Goal: Task Accomplishment & Management: Use online tool/utility

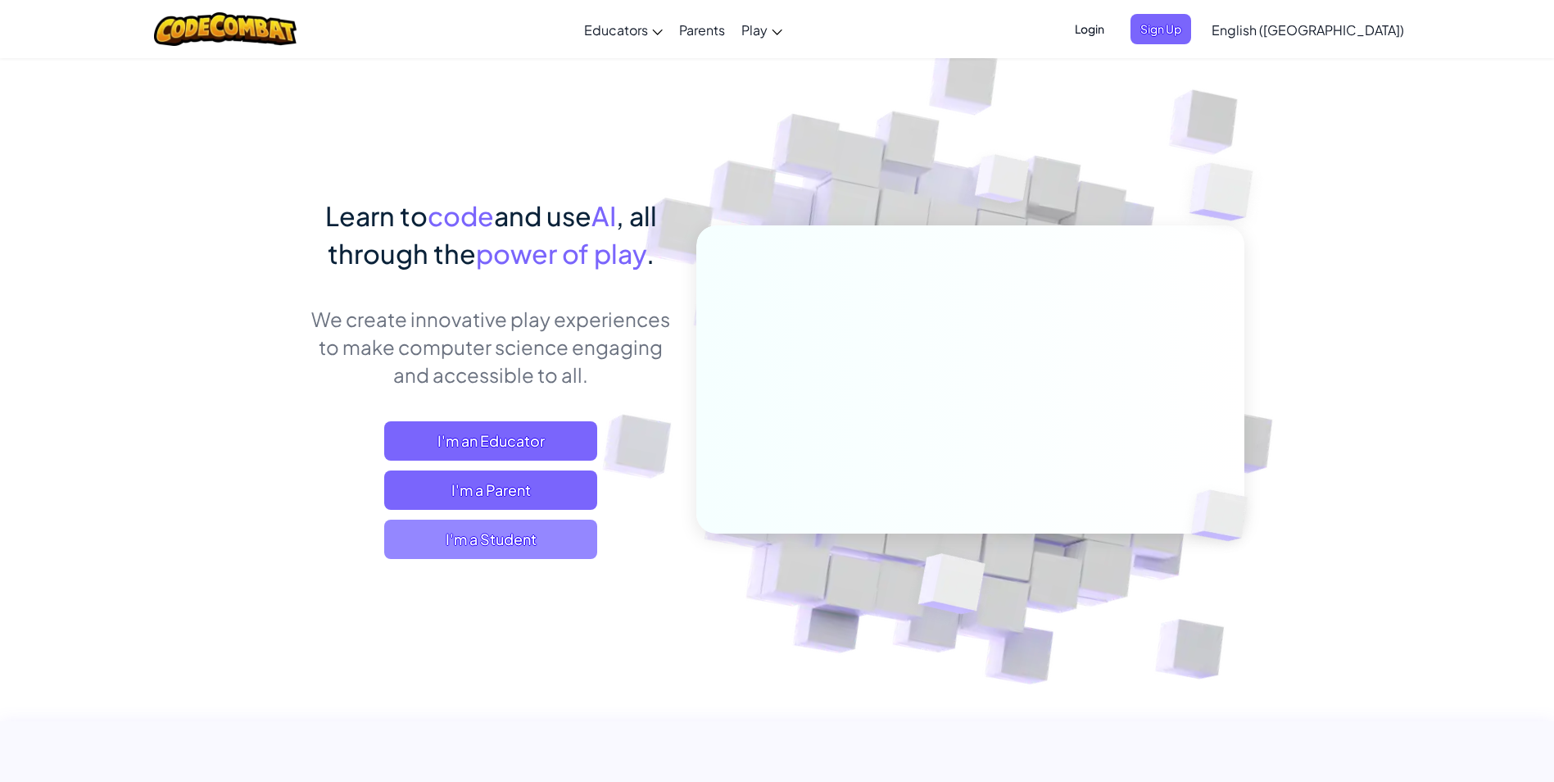
click at [519, 554] on span "I'm a Student" at bounding box center [490, 538] width 213 height 39
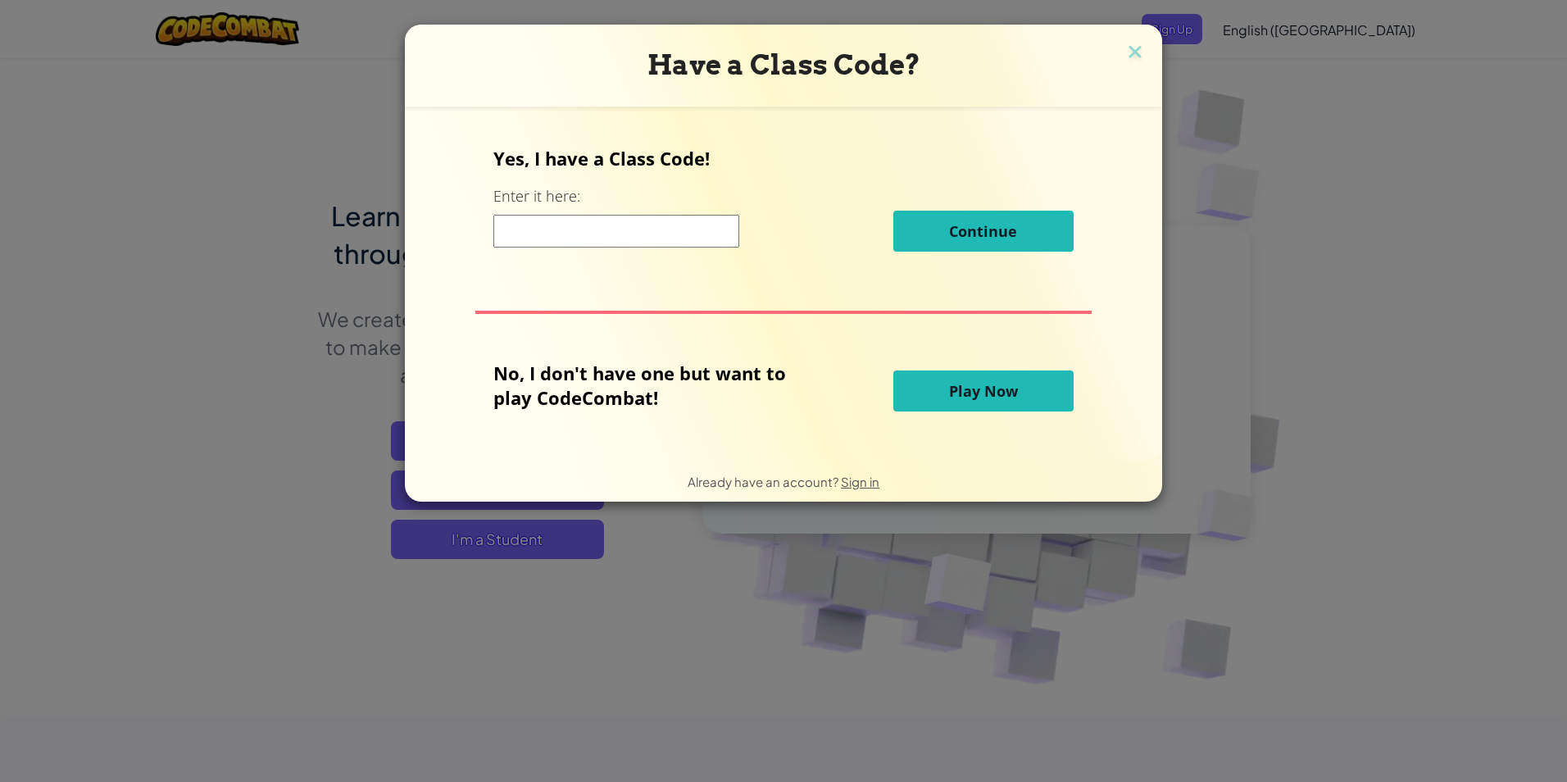
click at [982, 410] on button "Play Now" at bounding box center [983, 390] width 180 height 41
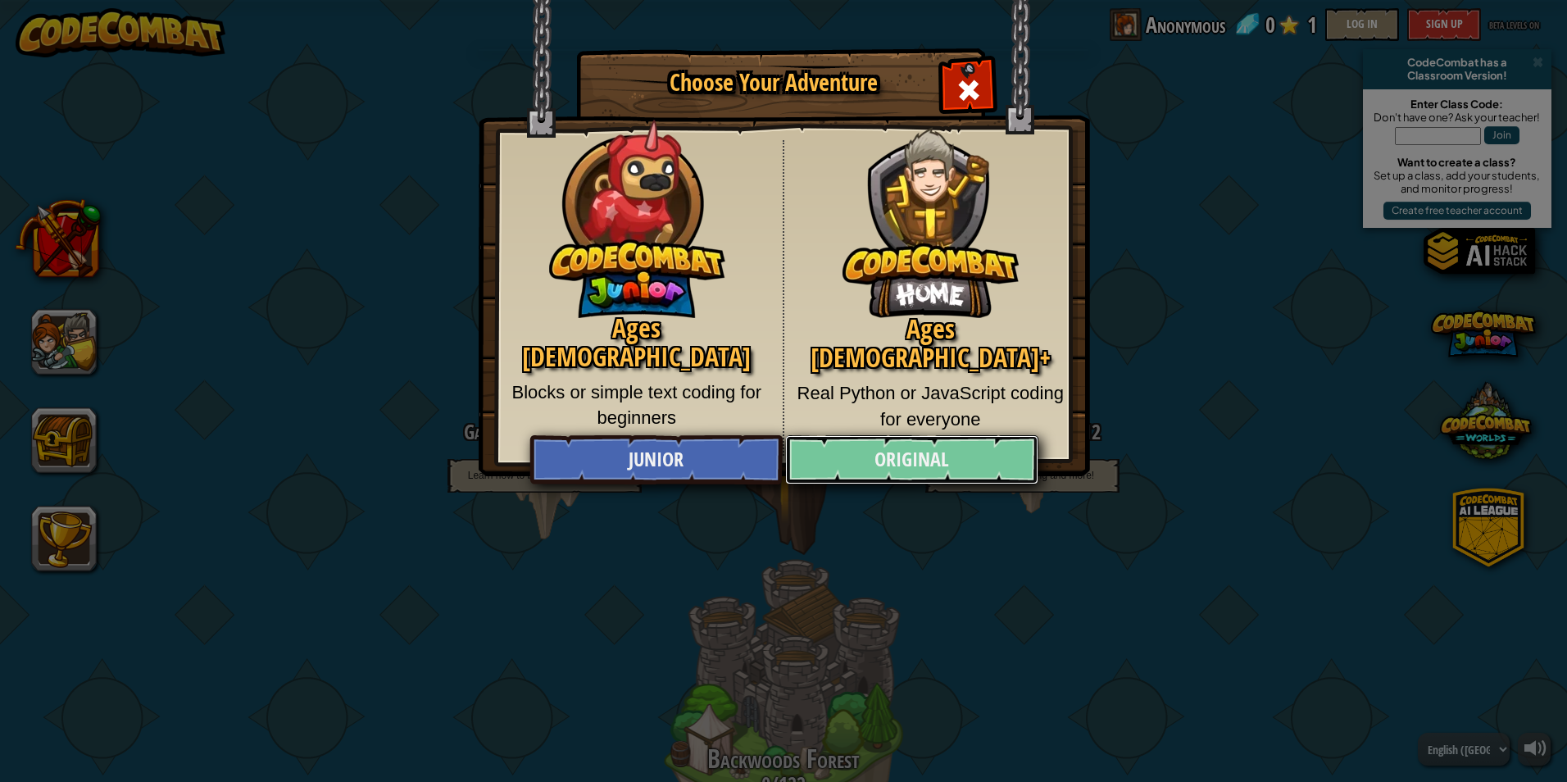
click at [881, 464] on link "Original" at bounding box center [911, 459] width 252 height 49
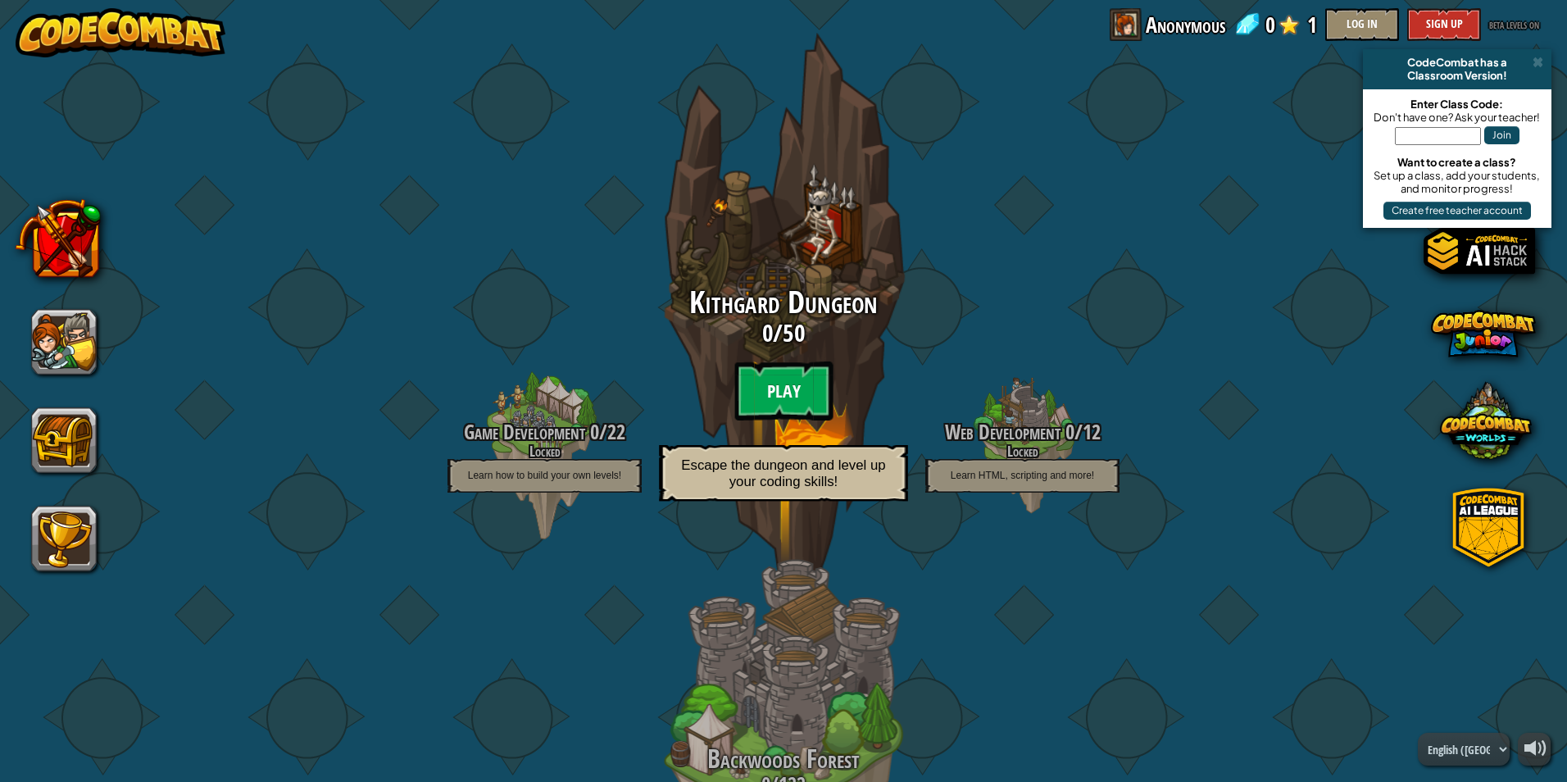
click at [757, 388] on btn "Play" at bounding box center [783, 390] width 98 height 59
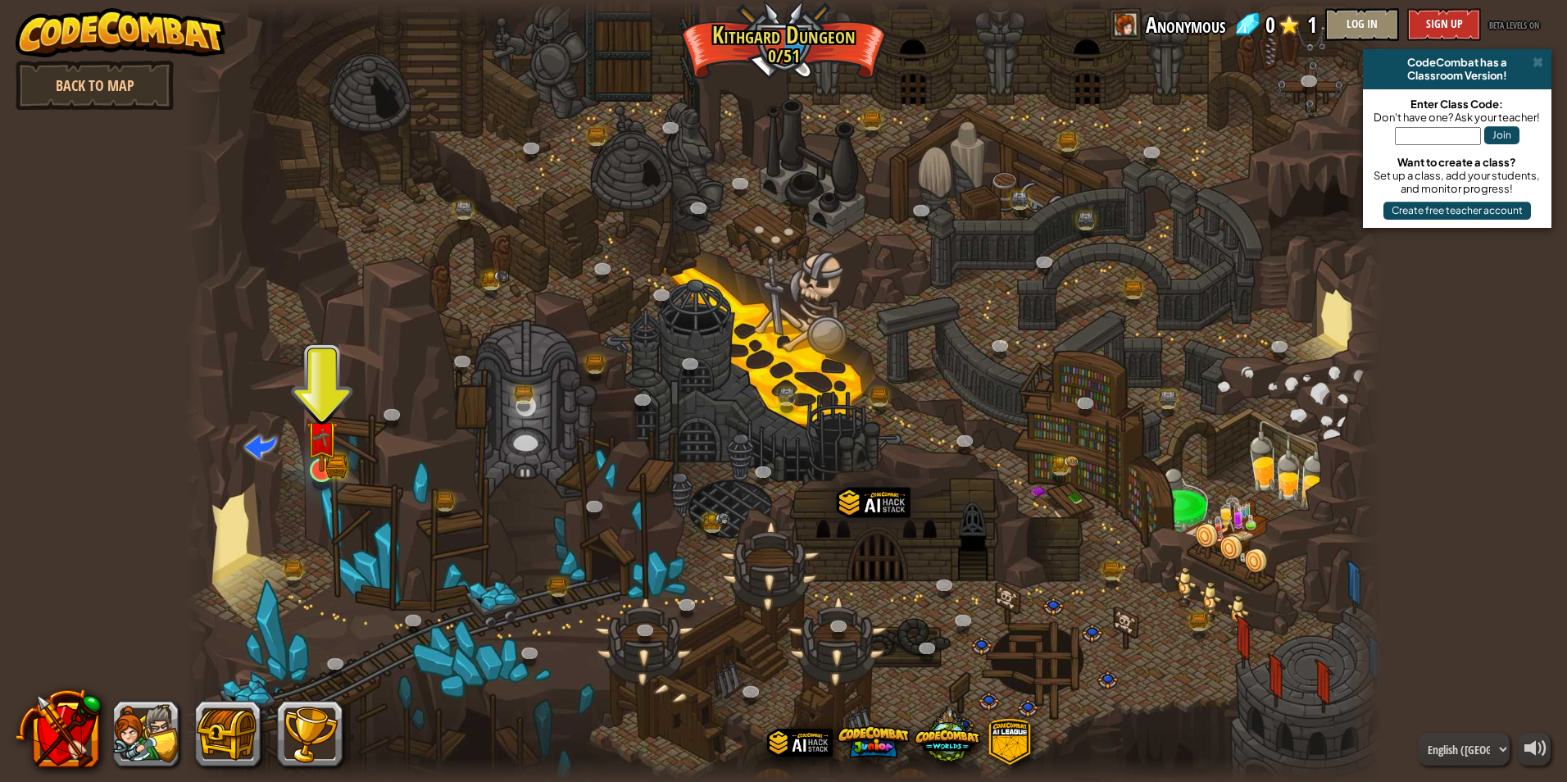
drag, startPoint x: 329, startPoint y: 415, endPoint x: 321, endPoint y: 477, distance: 61.9
click at [321, 477] on div "Twisted Canyon (Locked) Challenge: collect the most gold using all the programm…" at bounding box center [783, 391] width 1196 height 782
click at [332, 434] on img at bounding box center [322, 436] width 32 height 71
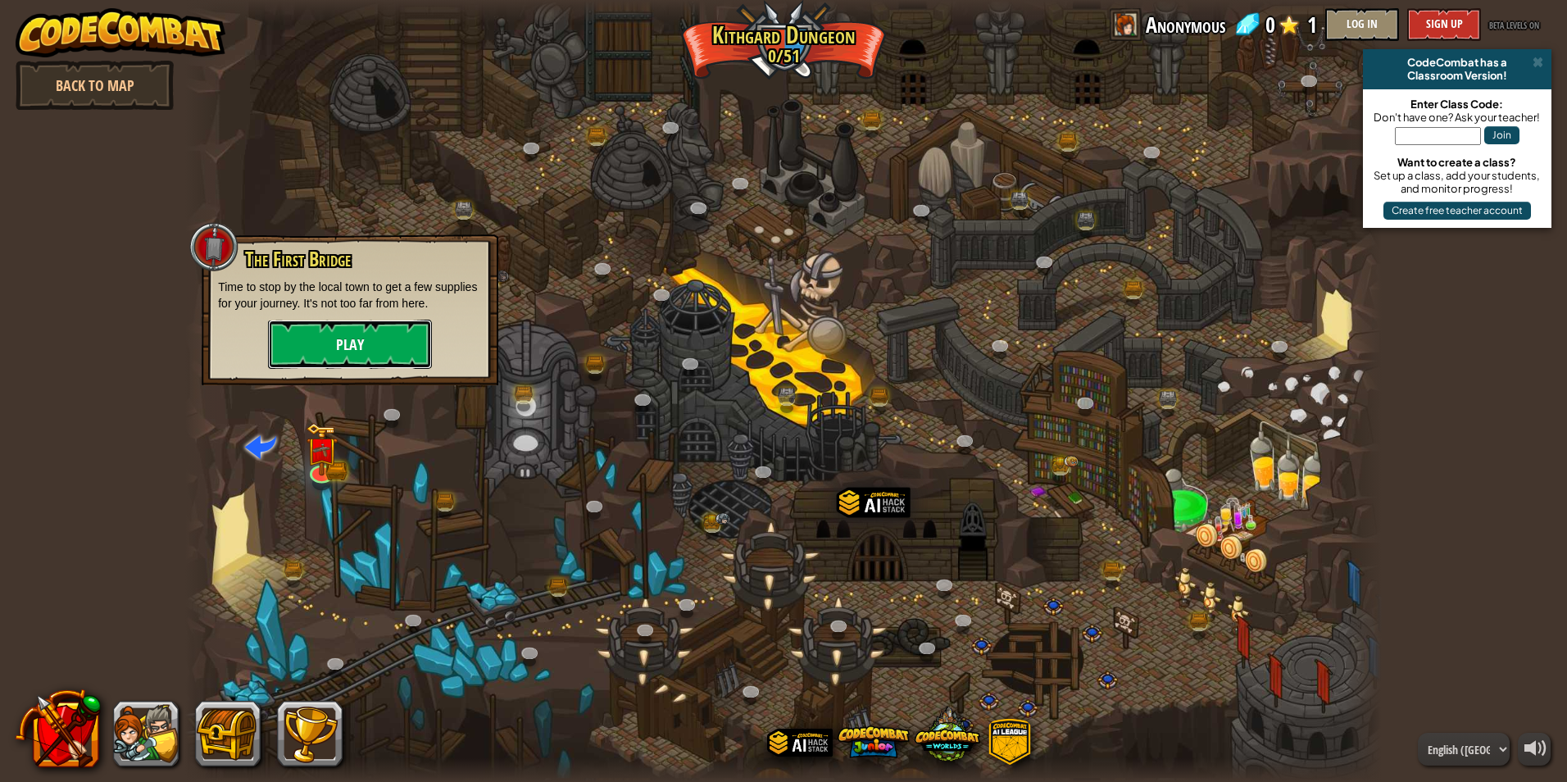
drag, startPoint x: 353, startPoint y: 349, endPoint x: 301, endPoint y: 329, distance: 56.3
click at [301, 329] on button "Play" at bounding box center [350, 344] width 164 height 49
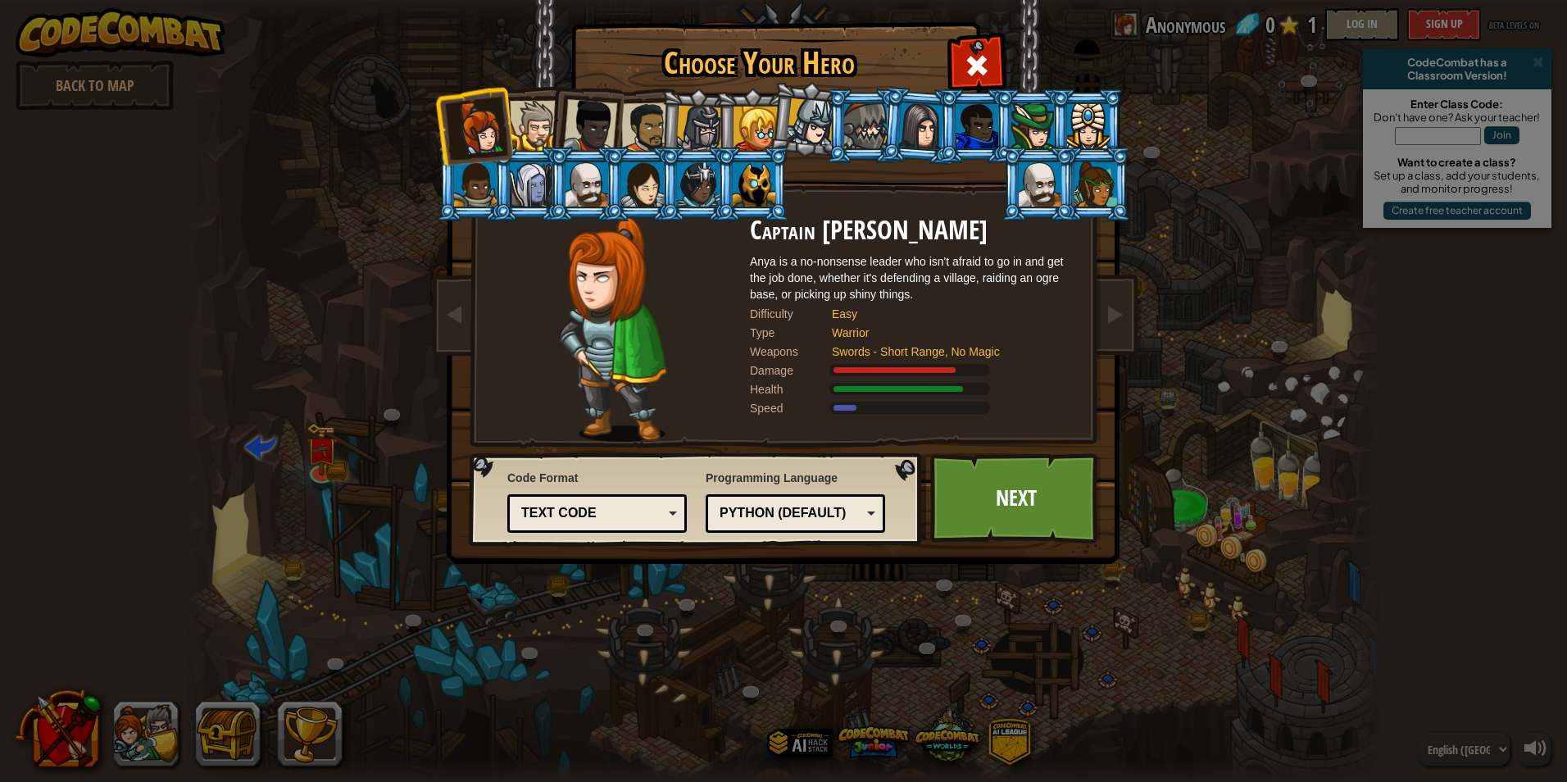
click at [623, 501] on div "Text code" at bounding box center [597, 513] width 158 height 25
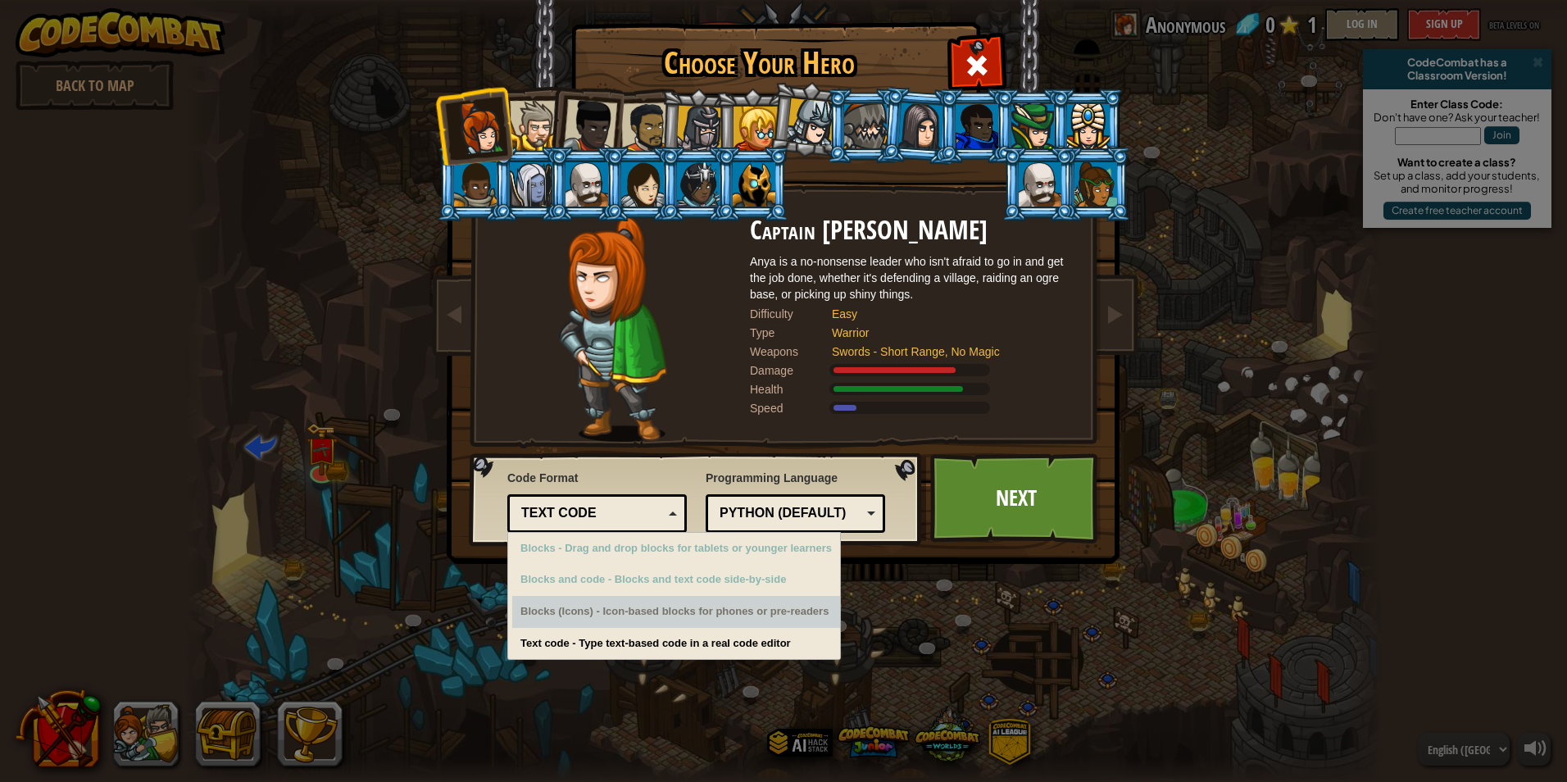
click at [652, 614] on div "Blocks (Icons) - Icon-based blocks for phones or pre-readers" at bounding box center [676, 612] width 328 height 32
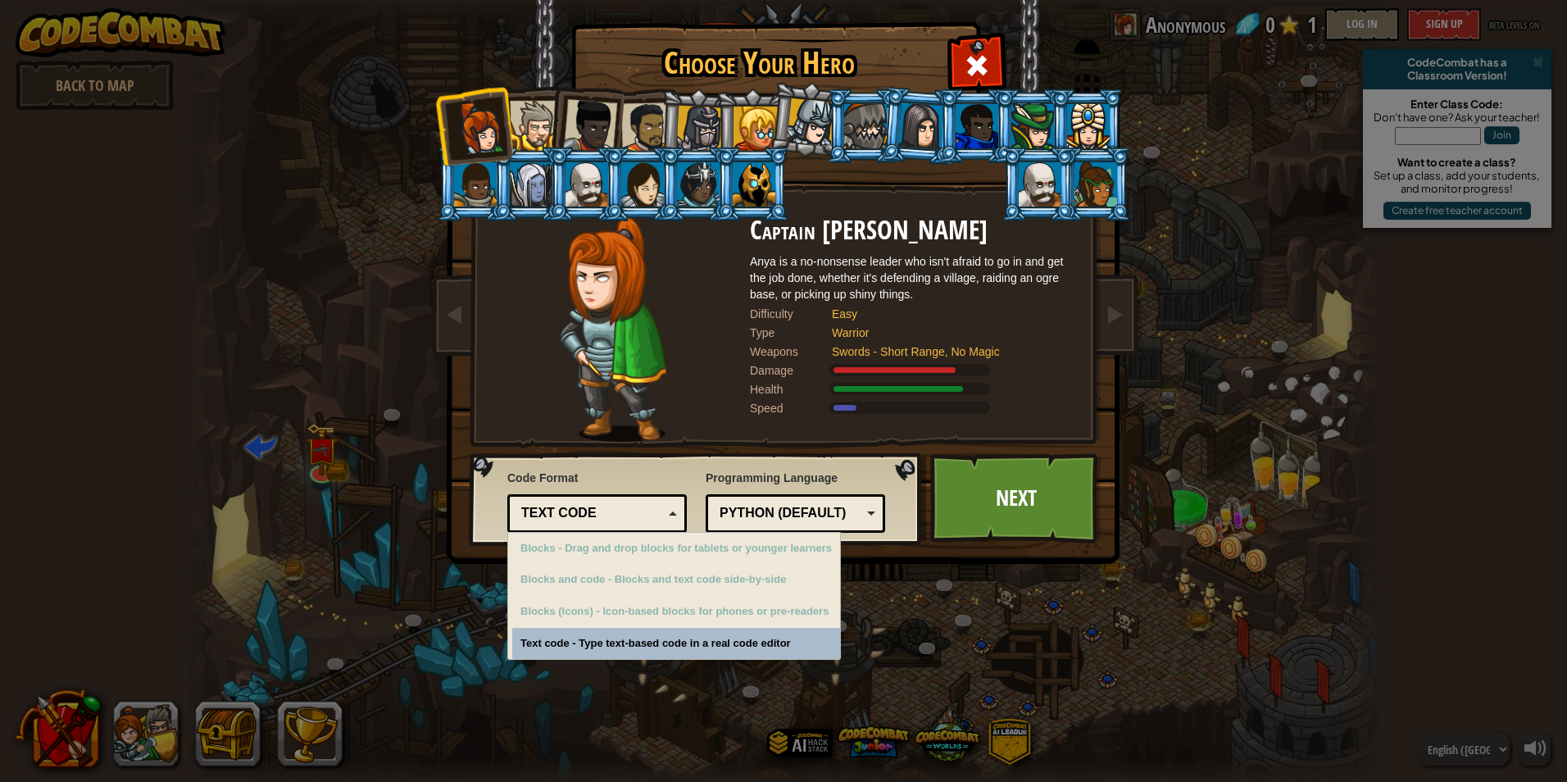
click at [663, 646] on div "Choose Your Hero 0 Captain [PERSON_NAME] is a no-nonsense leader who isn't afra…" at bounding box center [783, 391] width 1567 height 782
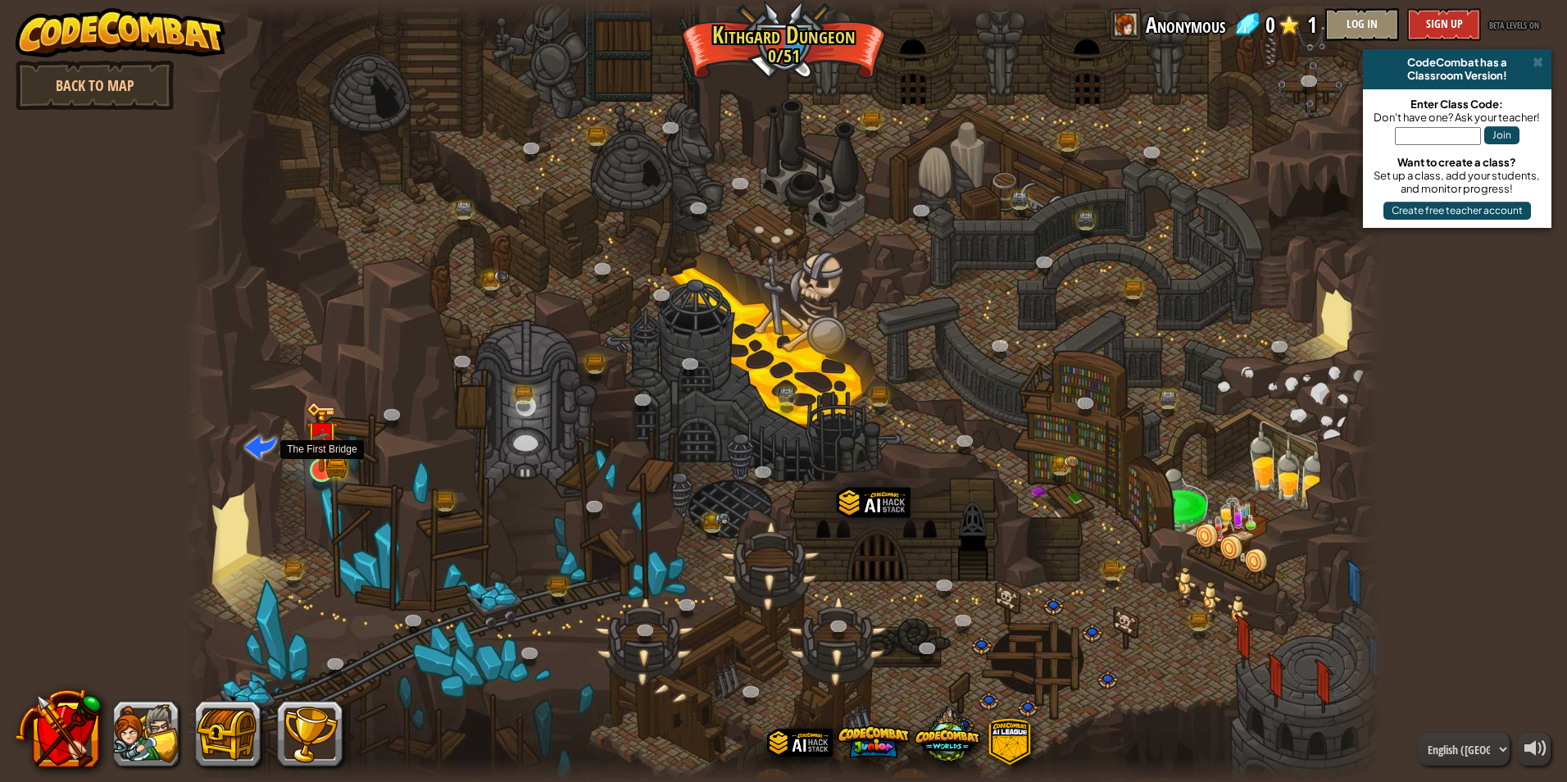
click at [318, 436] on img at bounding box center [322, 436] width 32 height 71
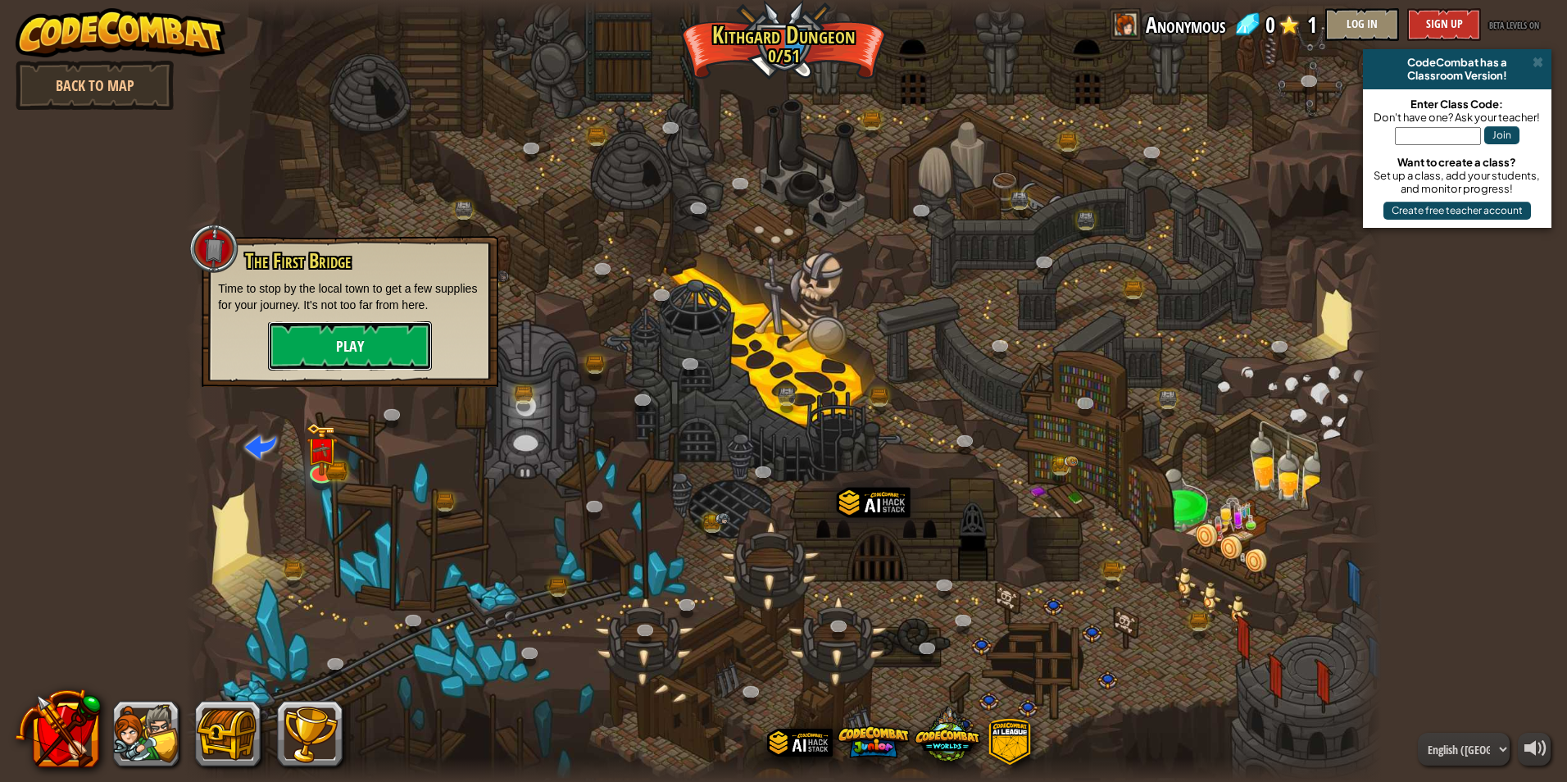
click at [389, 356] on button "Play" at bounding box center [350, 345] width 164 height 49
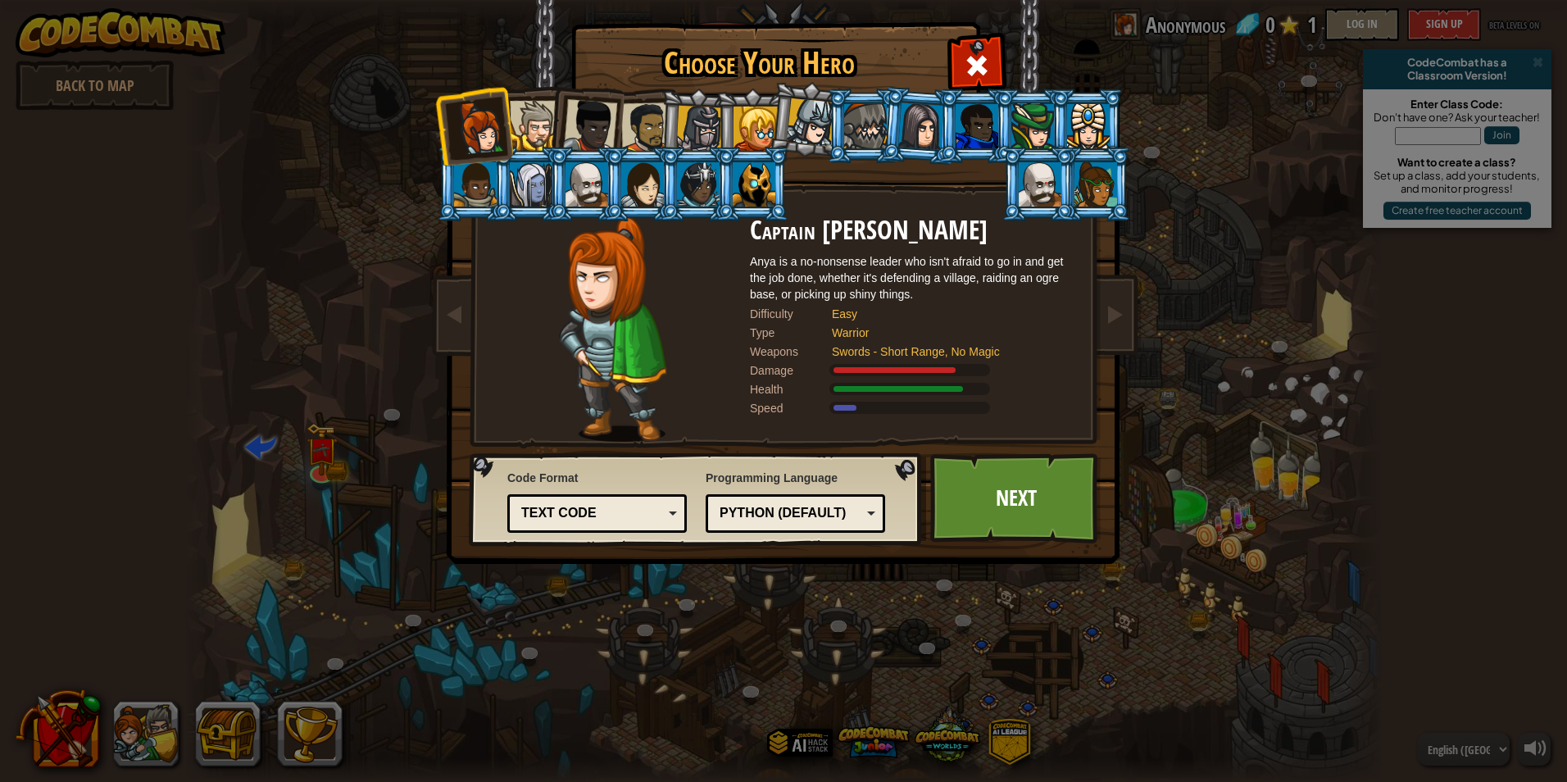
click at [714, 494] on div "Python (Default) JavaScript Lua C++ Java (Experimental) Python (Default)" at bounding box center [794, 513] width 179 height 39
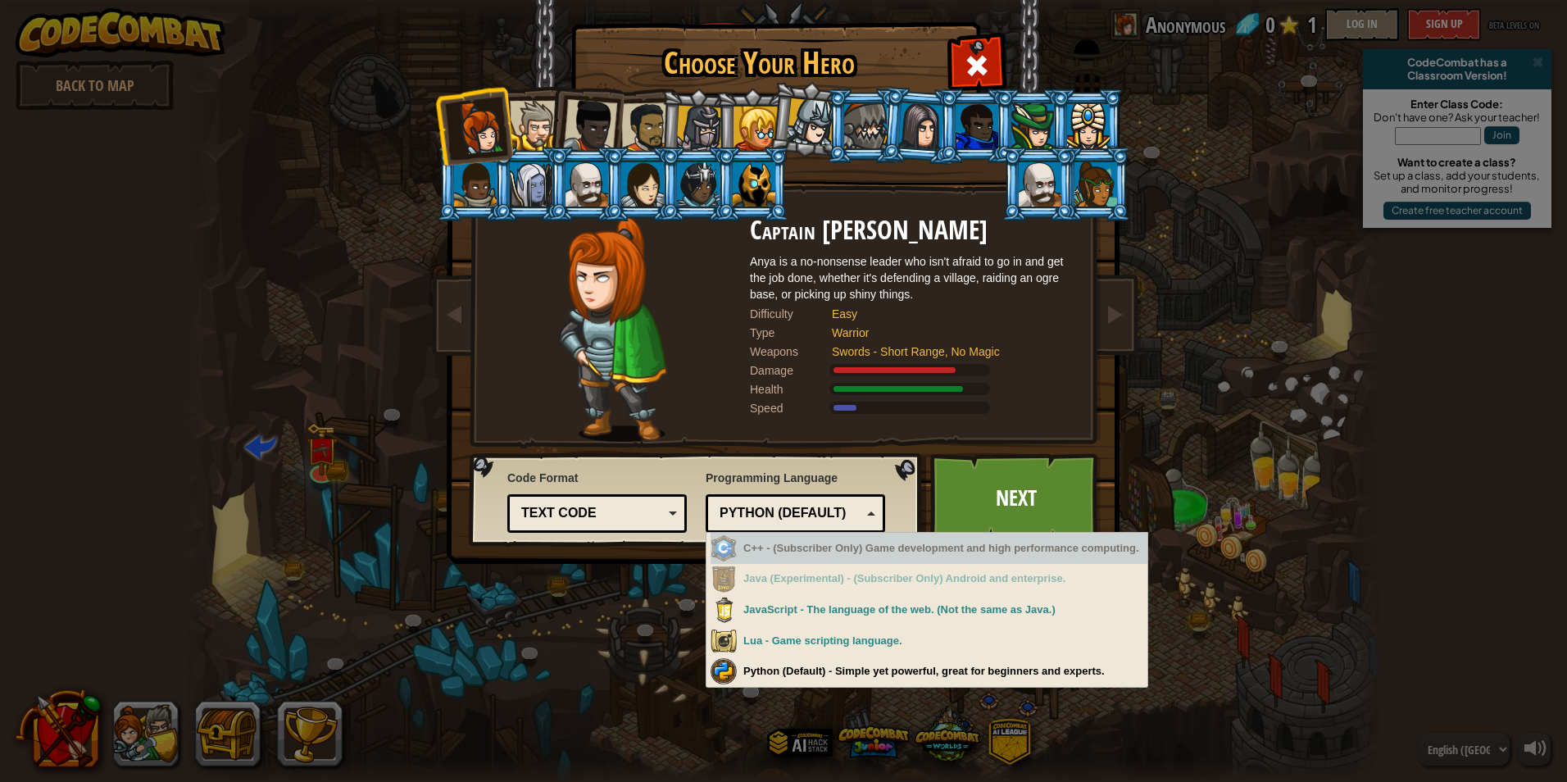
drag, startPoint x: 755, startPoint y: 529, endPoint x: 765, endPoint y: 596, distance: 67.9
click at [762, 533] on div "Python (Default) JavaScript Lua C++ Java (Experimental) Python (Default) C++ - …" at bounding box center [794, 513] width 179 height 39
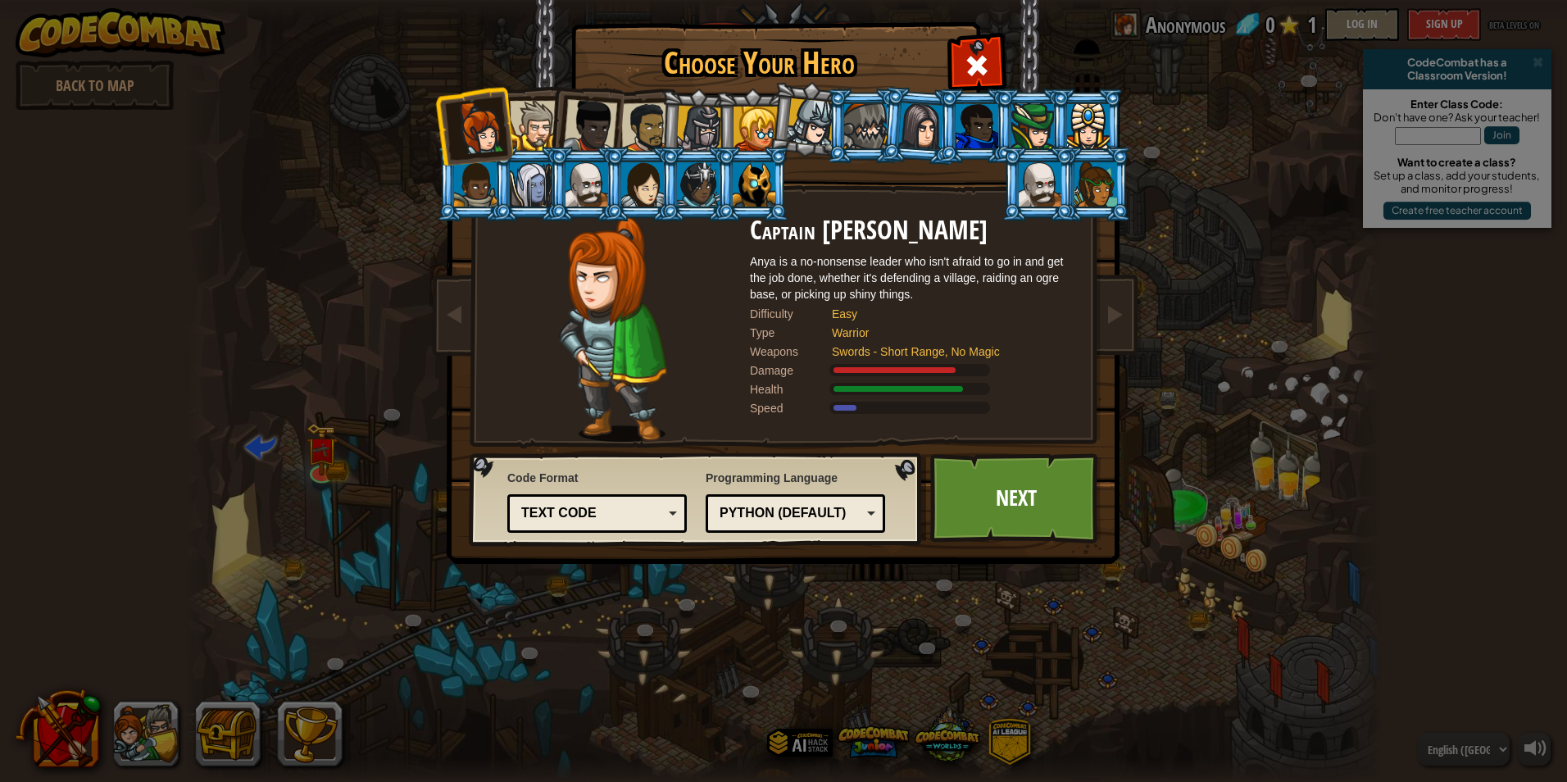
click at [759, 521] on div "Python (Default)" at bounding box center [790, 513] width 142 height 19
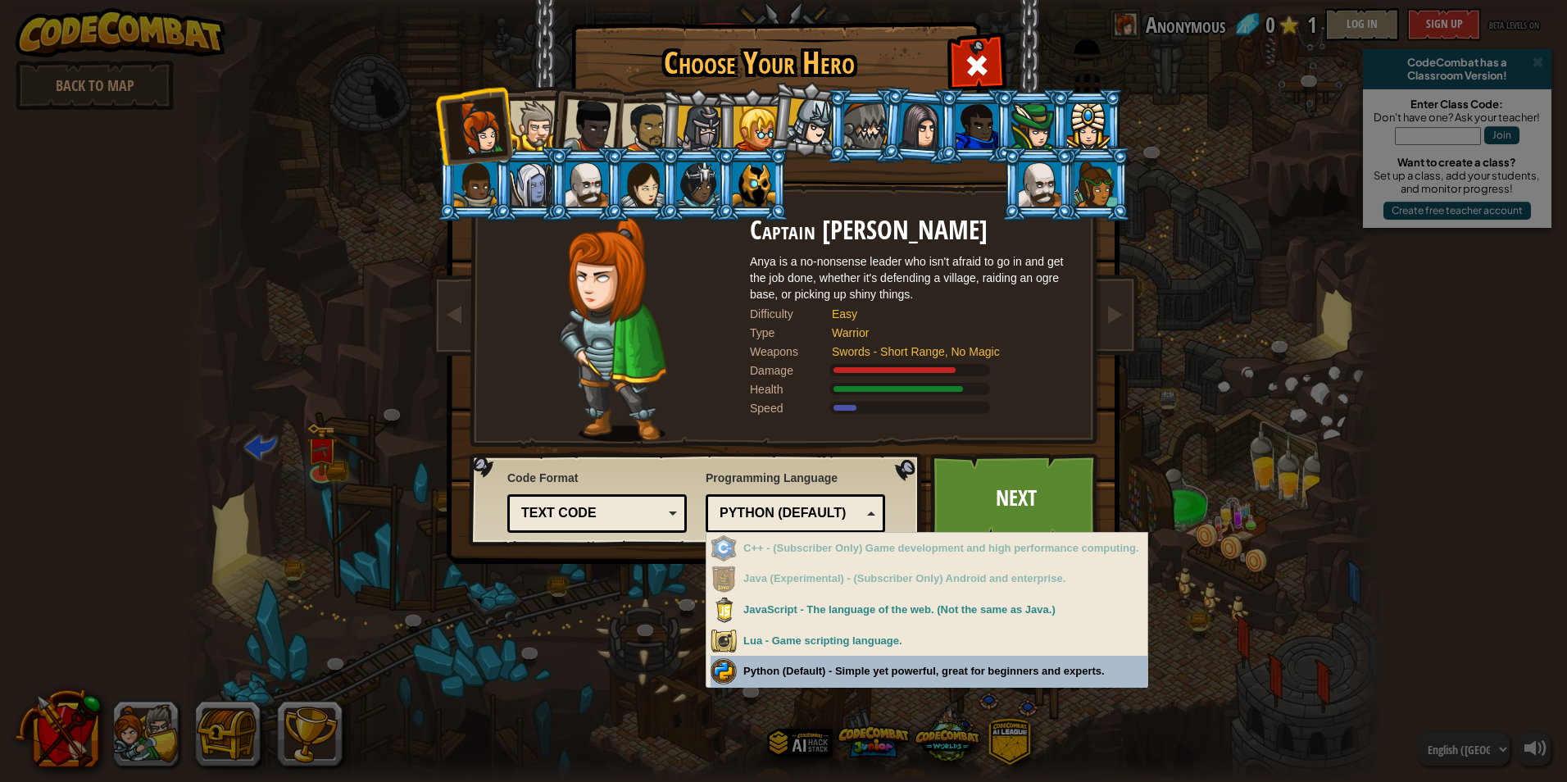
click at [805, 660] on div "Choose Your Hero 0 Captain [PERSON_NAME] is a no-nonsense leader who isn't afra…" at bounding box center [783, 391] width 1567 height 782
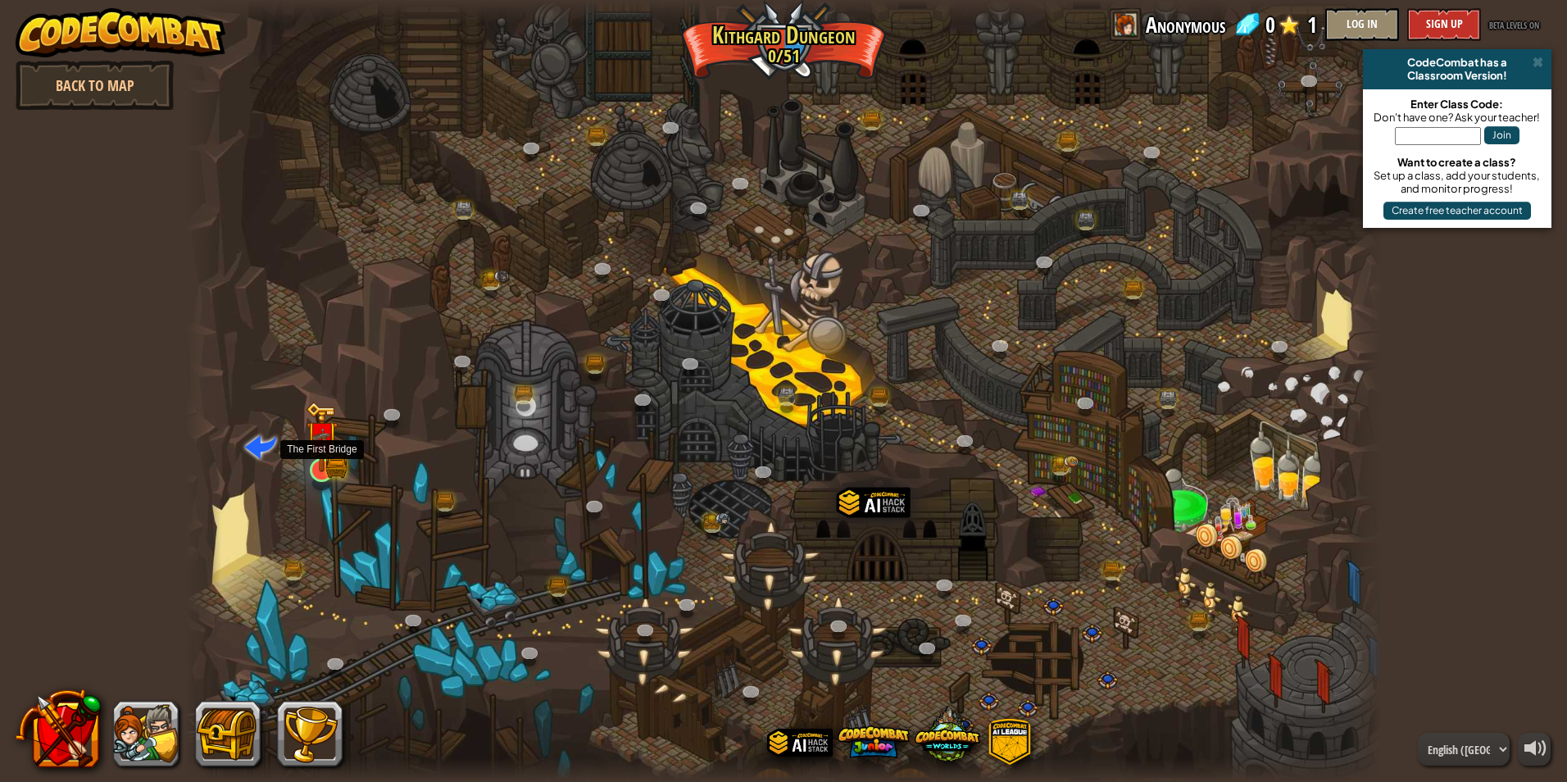
click at [324, 459] on img at bounding box center [322, 436] width 32 height 71
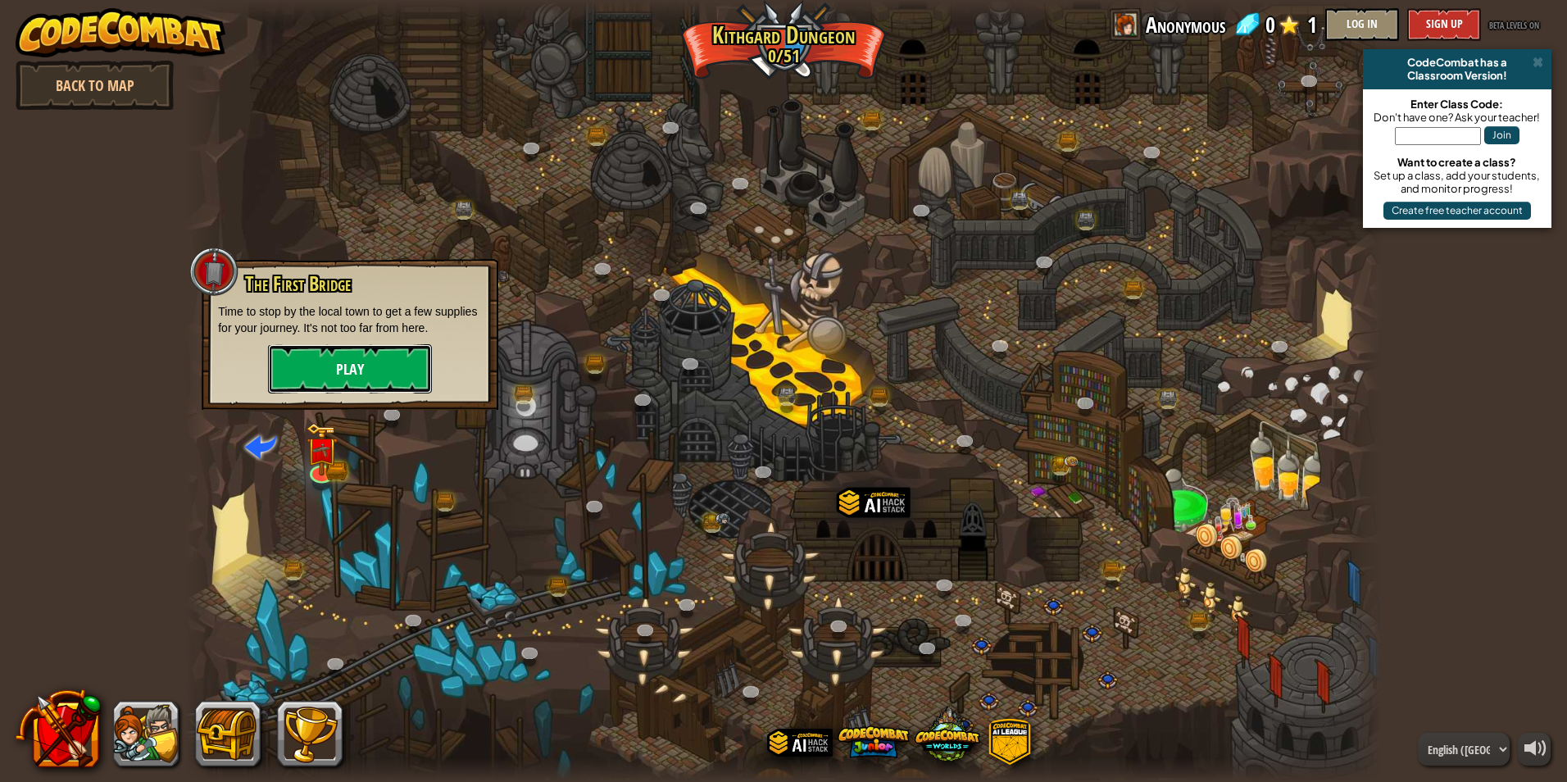
click at [372, 356] on button "Play" at bounding box center [350, 368] width 164 height 49
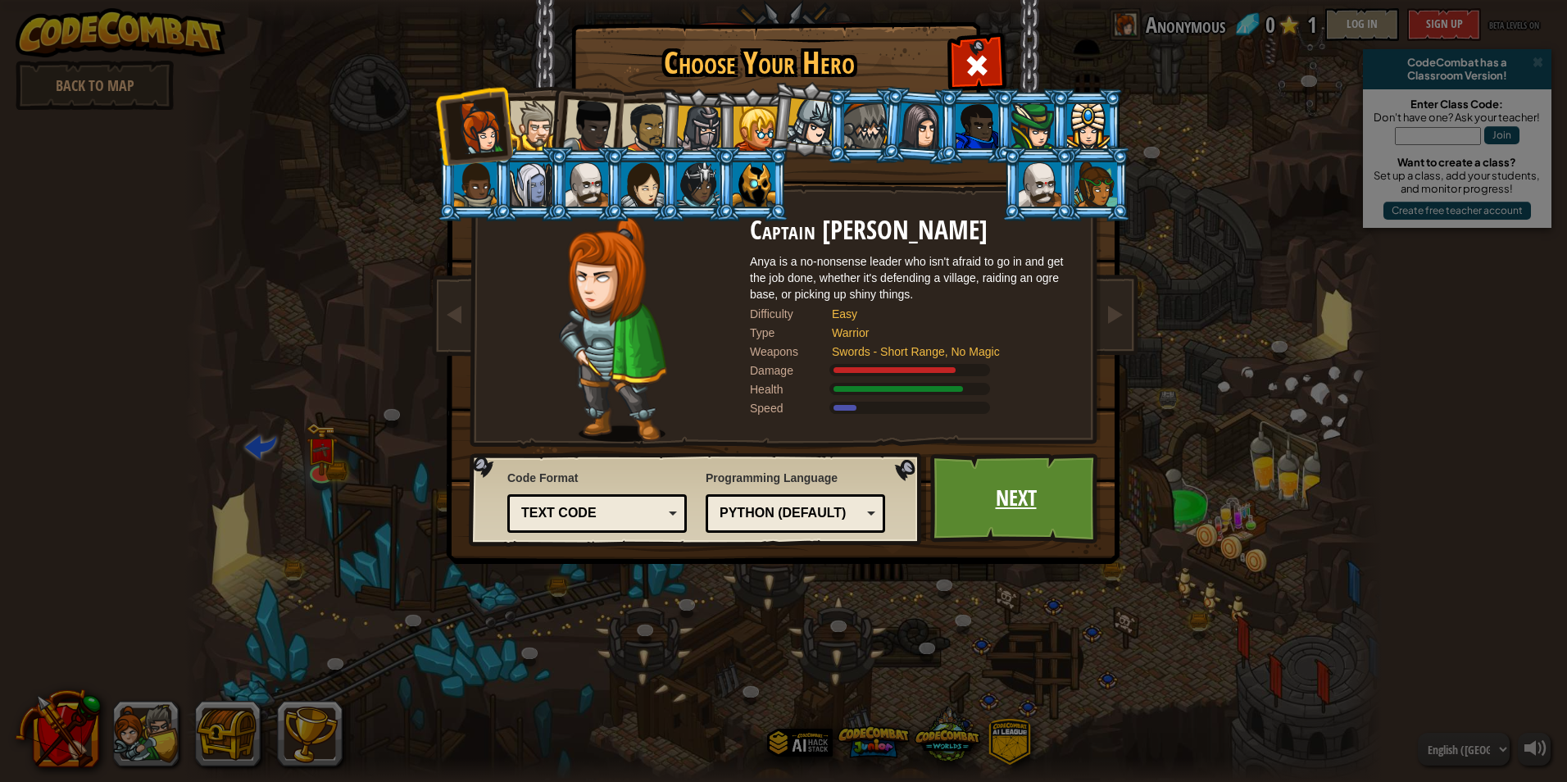
click at [1006, 523] on link "Next" at bounding box center [1015, 498] width 171 height 90
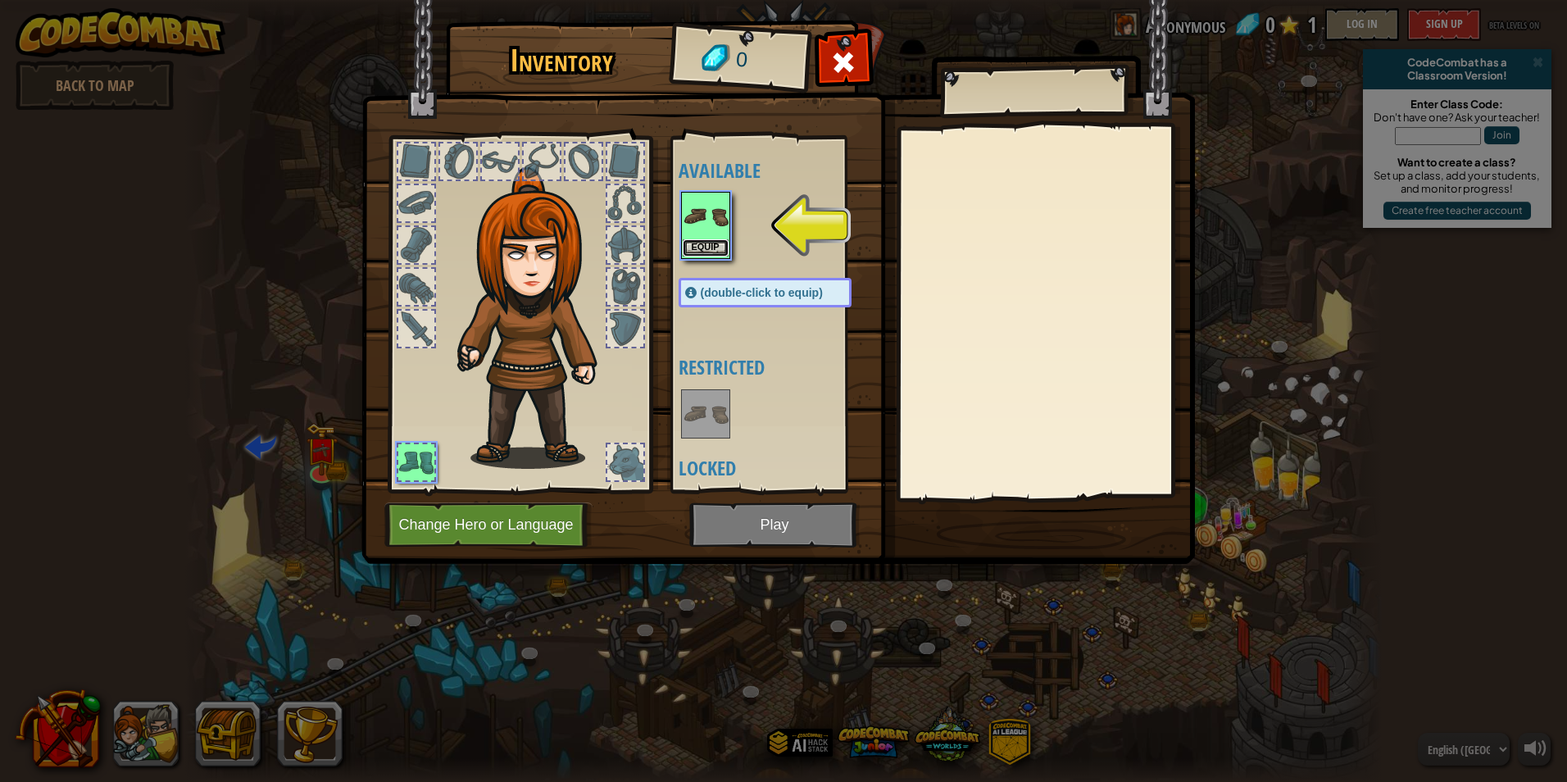
click at [688, 245] on button "Equip" at bounding box center [705, 247] width 46 height 17
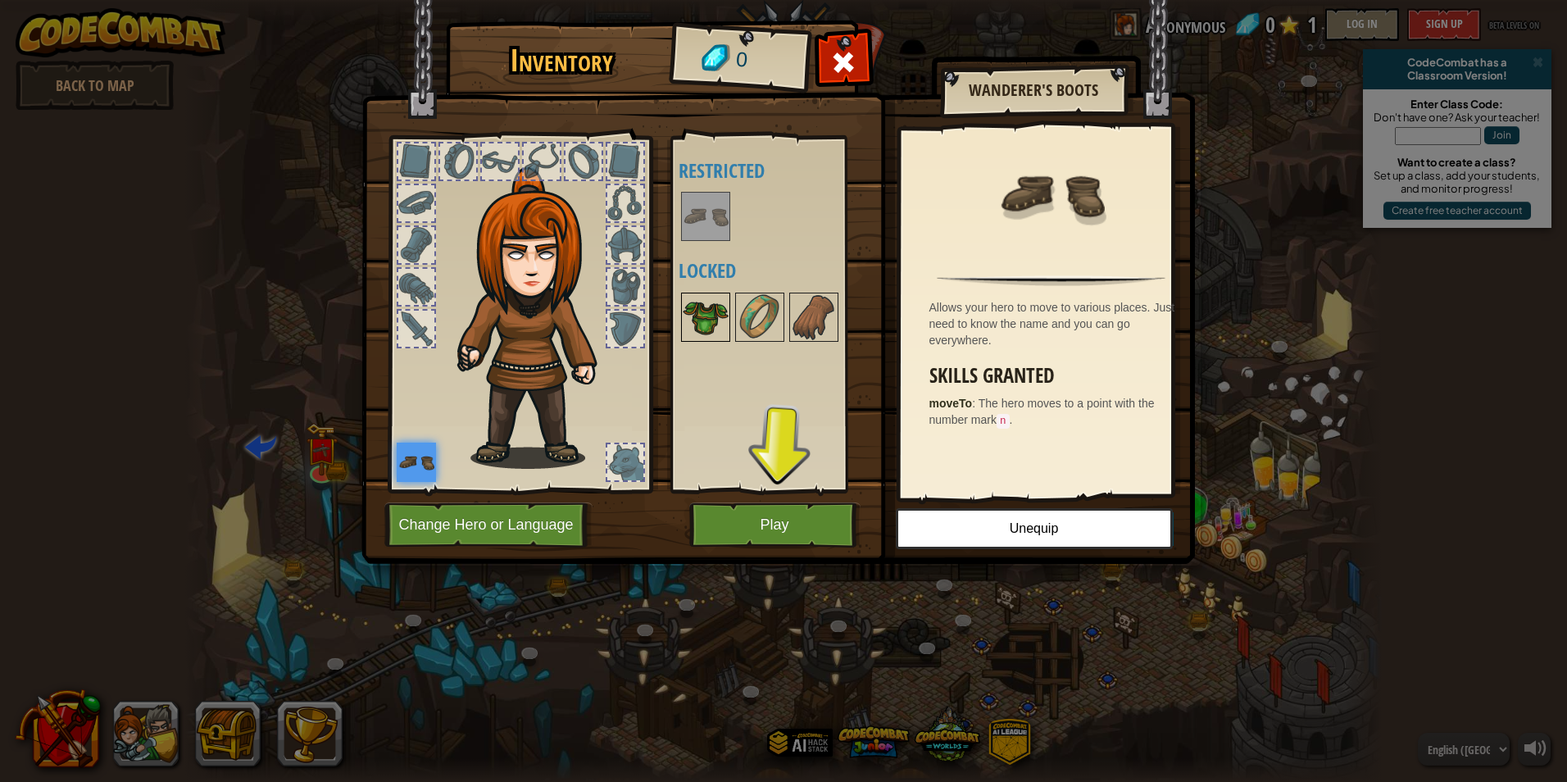
click at [682, 311] on img at bounding box center [705, 317] width 46 height 46
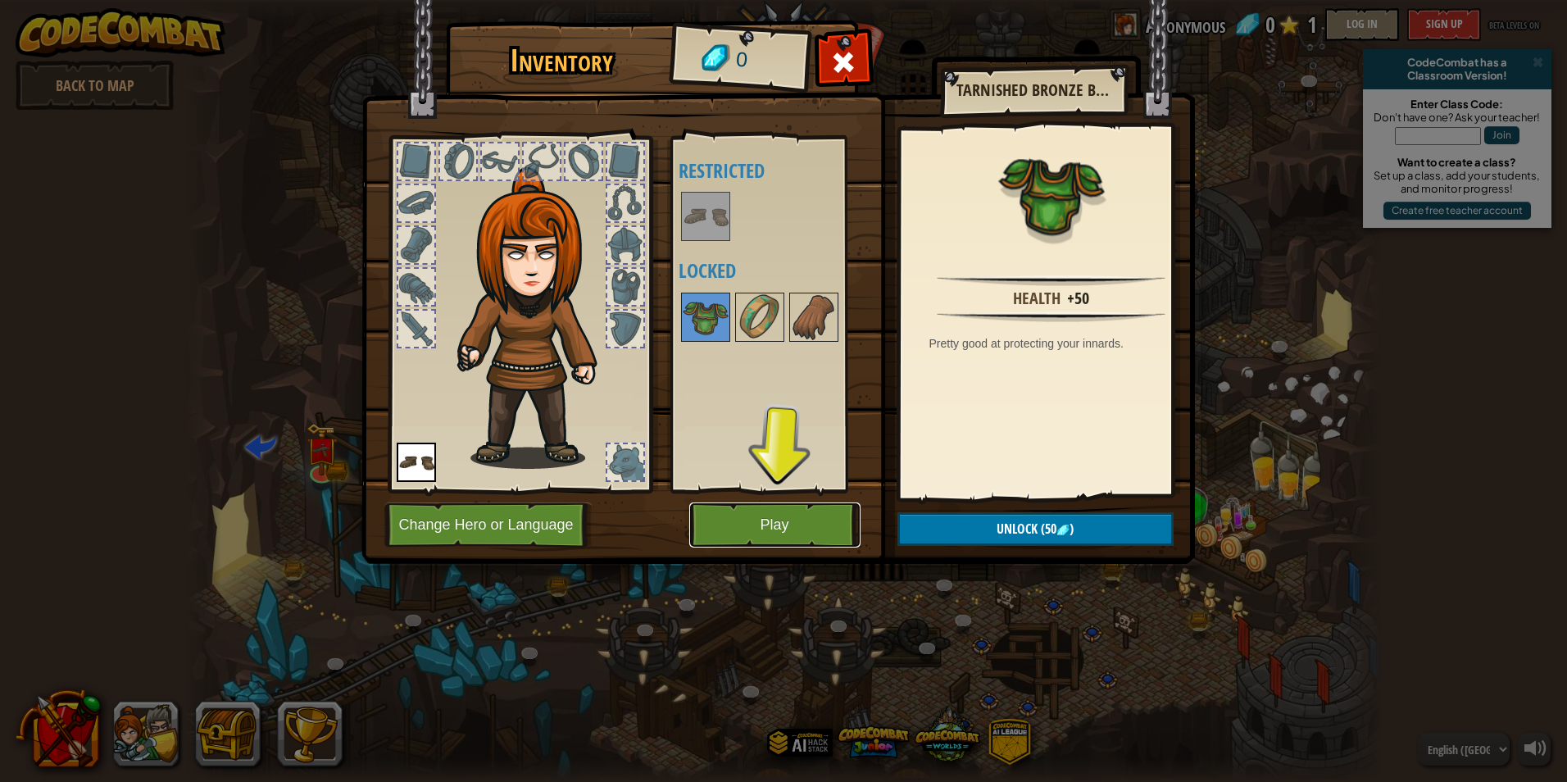
click at [737, 535] on button "Play" at bounding box center [774, 524] width 171 height 45
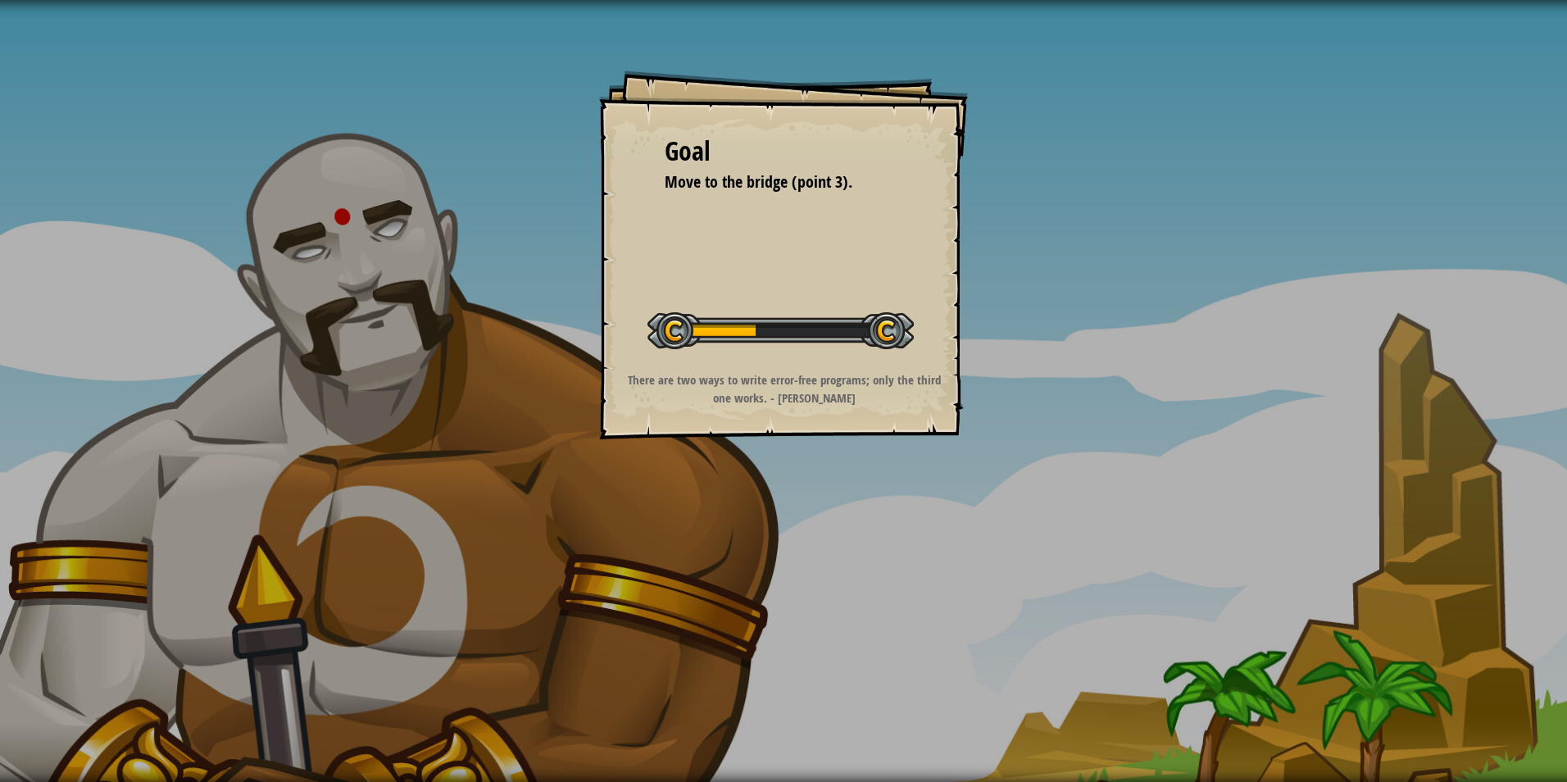
click at [530, 432] on div "Goal Move to the bridge (point 3). Start Level Error loading from server. Try r…" at bounding box center [783, 391] width 1567 height 782
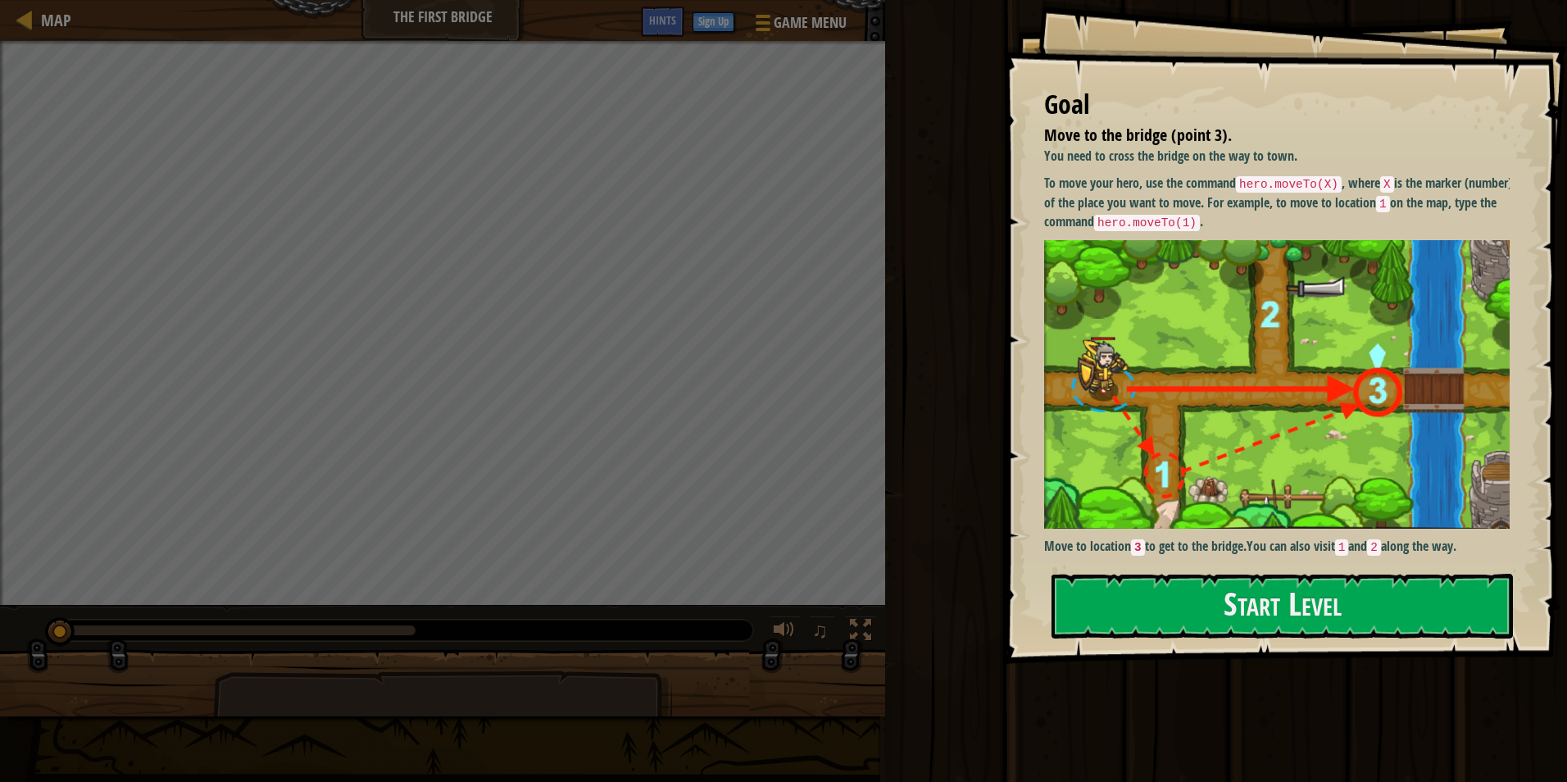
click at [1343, 525] on div "You need to cross the bridge on the way to town. To move your hero, use the com…" at bounding box center [1283, 352] width 478 height 410
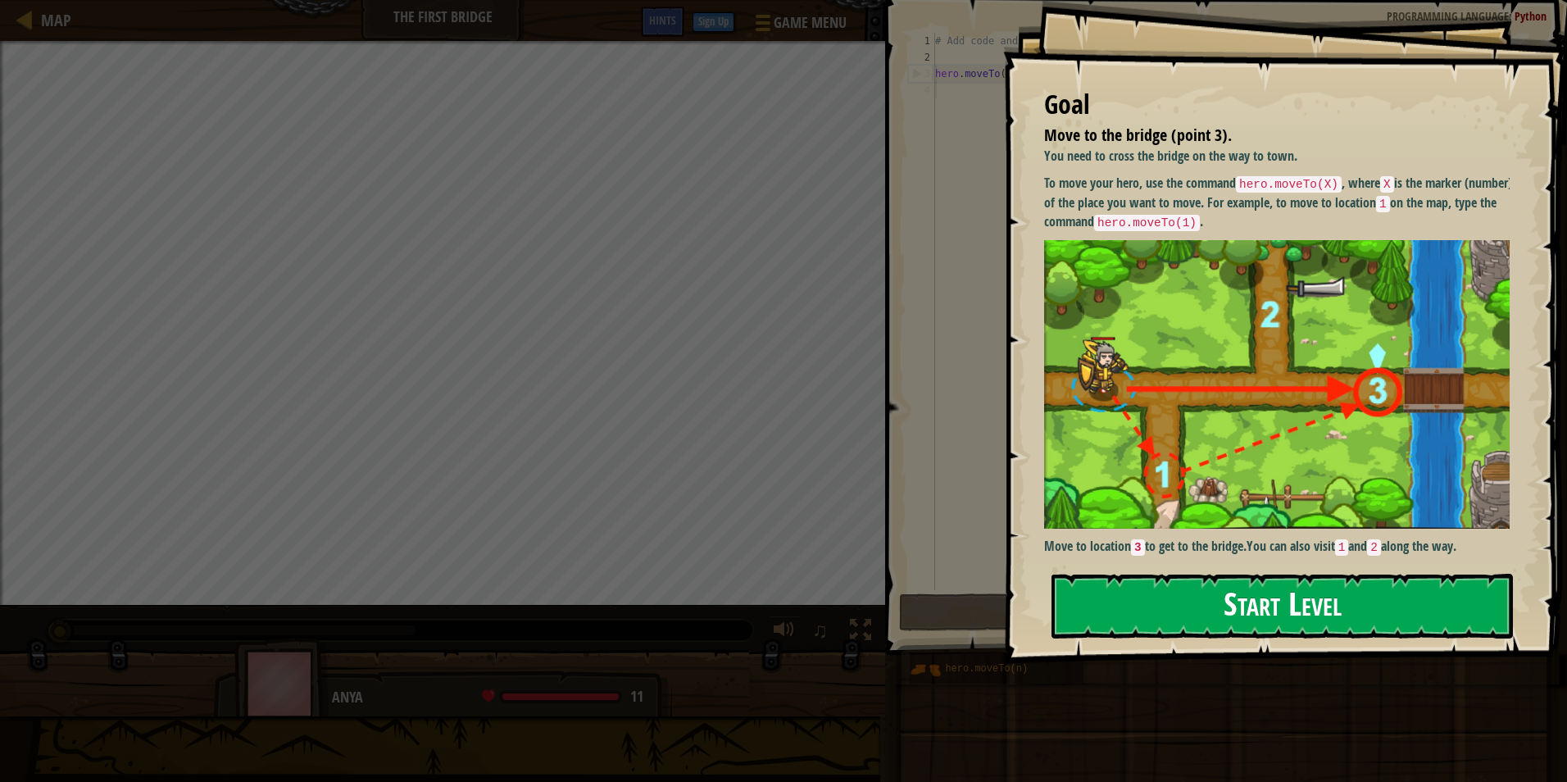
click at [1291, 583] on button "Start Level" at bounding box center [1281, 606] width 461 height 65
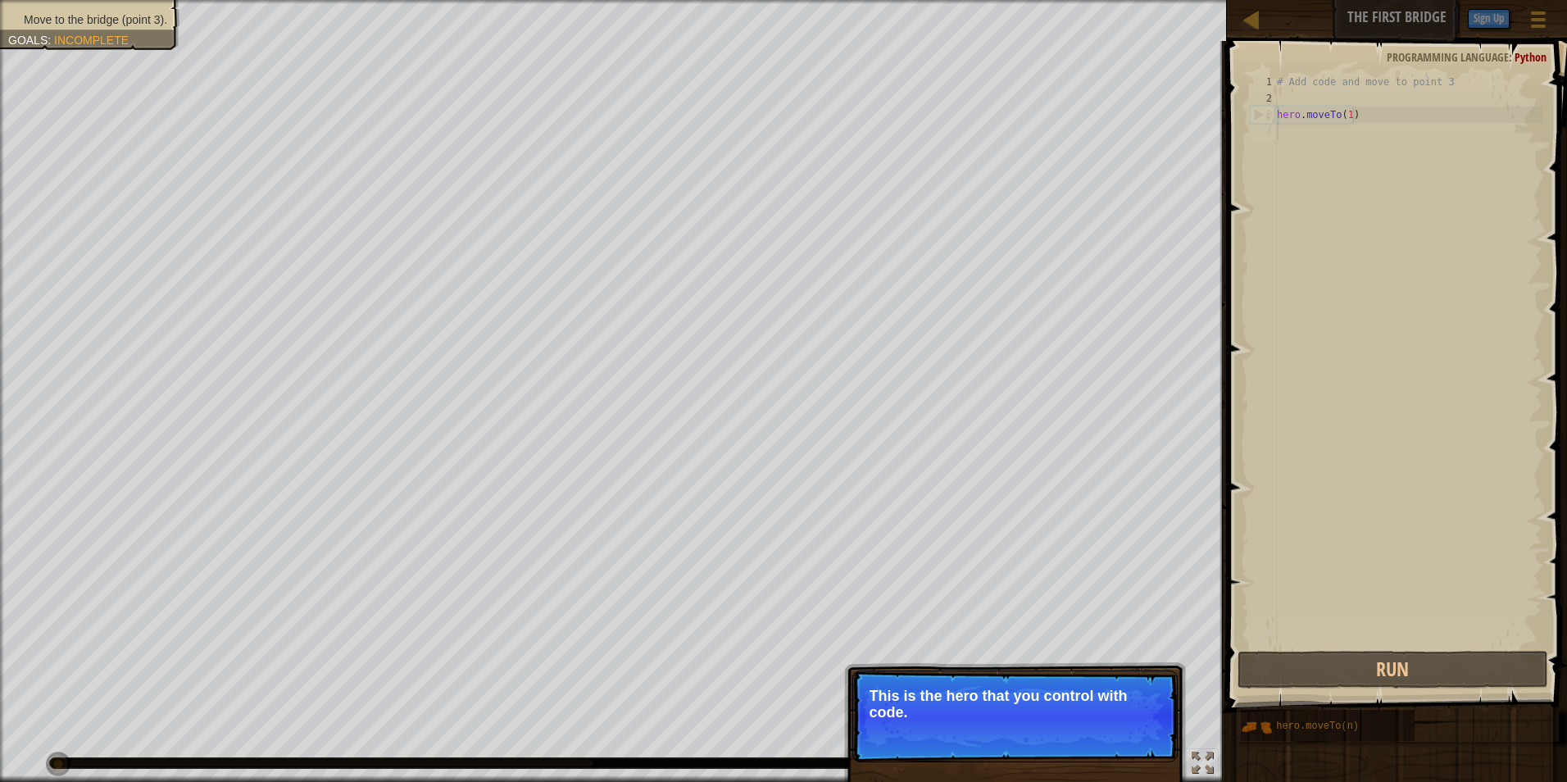
click at [1013, 719] on p "This is the hero that you control with code." at bounding box center [1014, 703] width 291 height 33
click at [1017, 702] on p "This is the hero that you control with code." at bounding box center [1014, 703] width 291 height 33
drag, startPoint x: 1017, startPoint y: 702, endPoint x: 1066, endPoint y: 695, distance: 49.7
drag, startPoint x: 1066, startPoint y: 695, endPoint x: 1109, endPoint y: 723, distance: 51.6
click at [1111, 723] on p "Skip (esc) Continue This is the hero that you control with code." at bounding box center [1014, 716] width 325 height 92
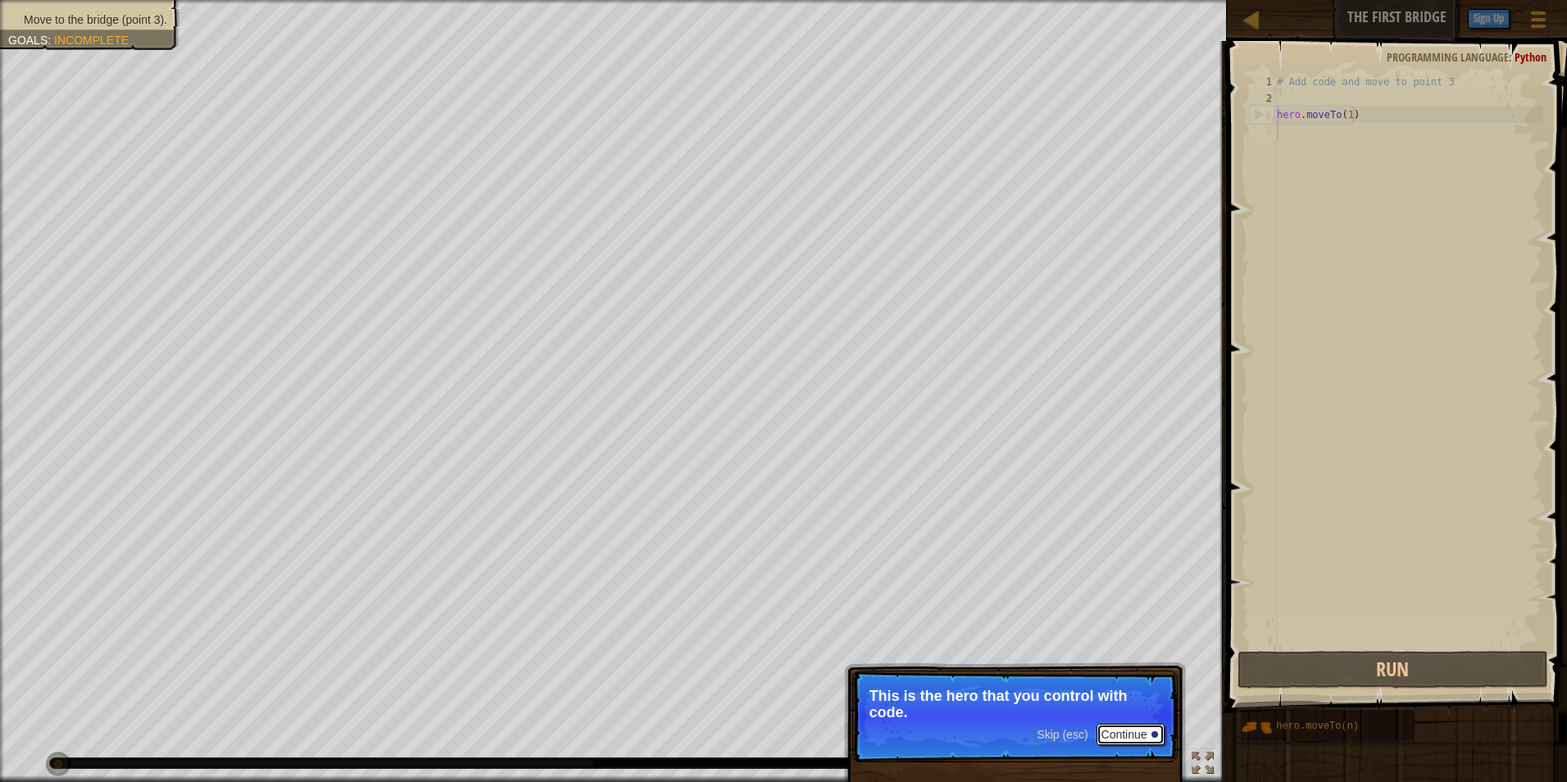
click at [1122, 728] on button "Continue" at bounding box center [1130, 733] width 68 height 21
drag, startPoint x: 1090, startPoint y: 736, endPoint x: 1108, endPoint y: 739, distance: 17.5
click at [1105, 736] on div "Skip (esc) Continue" at bounding box center [1099, 735] width 127 height 21
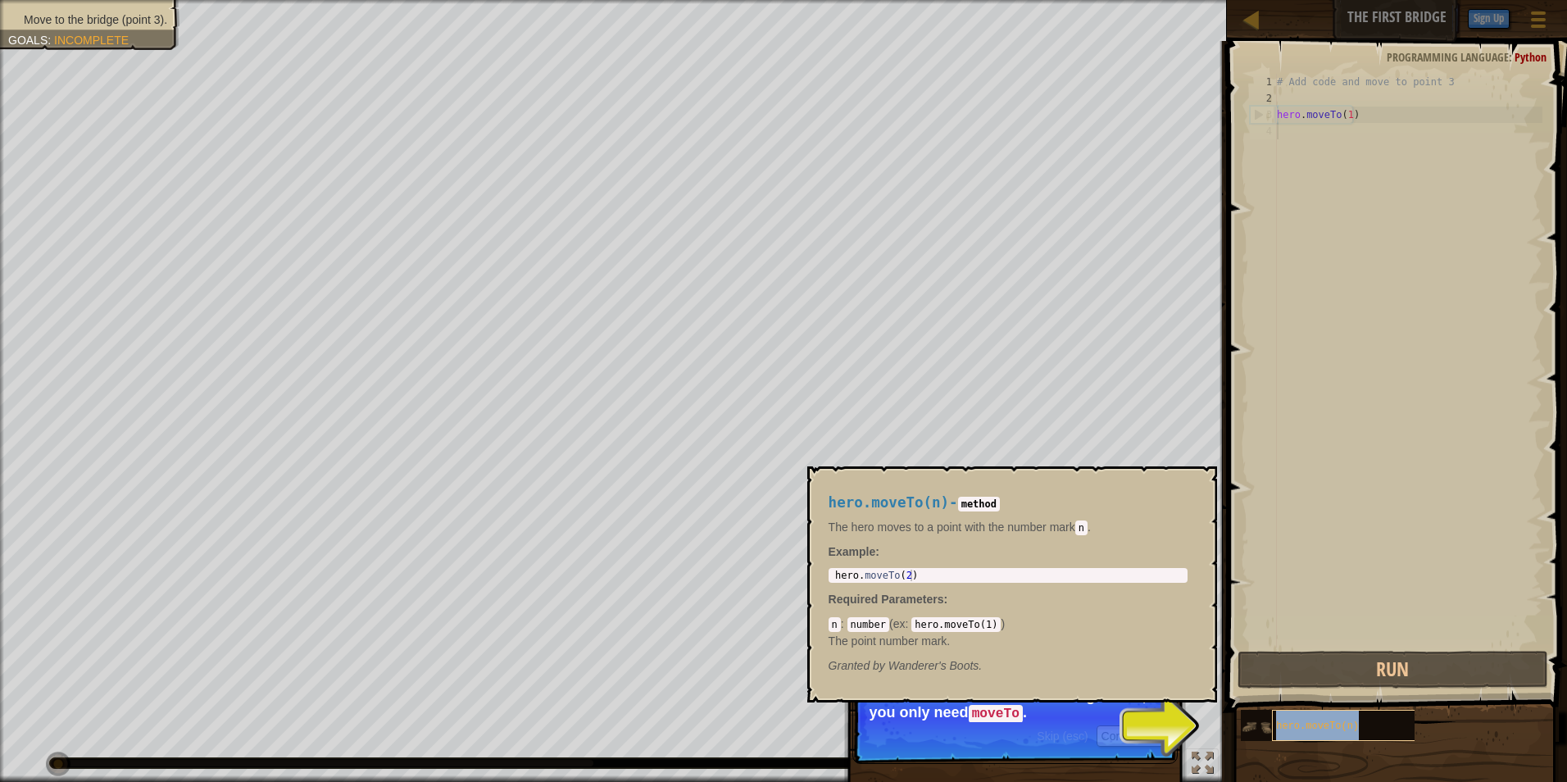
click at [1361, 715] on div "hero.moveTo(n)" at bounding box center [1350, 725] width 156 height 31
drag, startPoint x: 948, startPoint y: 569, endPoint x: 952, endPoint y: 597, distance: 29.0
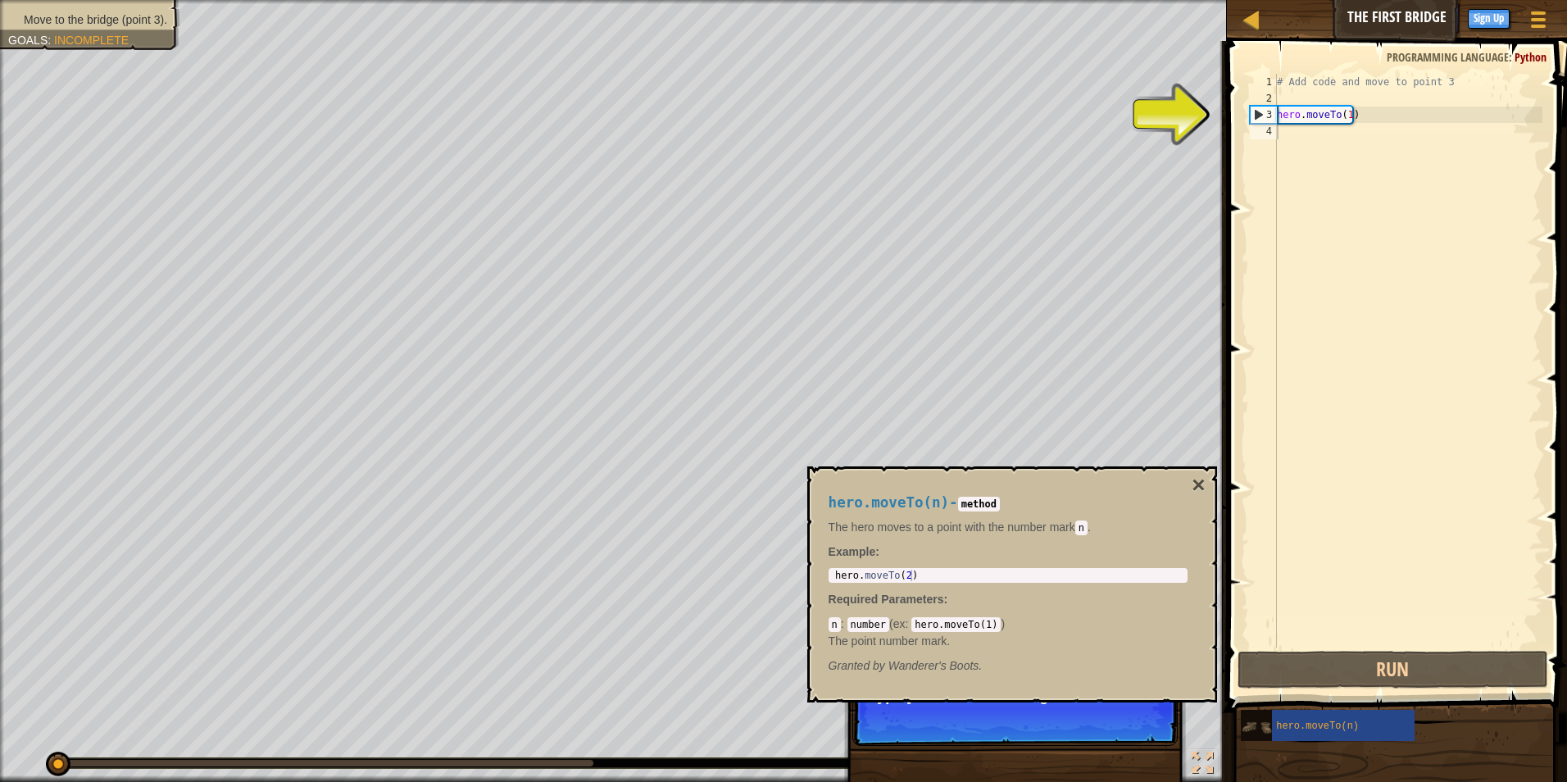
drag, startPoint x: 1244, startPoint y: 731, endPoint x: 1243, endPoint y: 712, distance: 18.9
drag, startPoint x: 1243, startPoint y: 712, endPoint x: 1268, endPoint y: 733, distance: 33.1
click at [1268, 733] on img at bounding box center [1255, 726] width 31 height 31
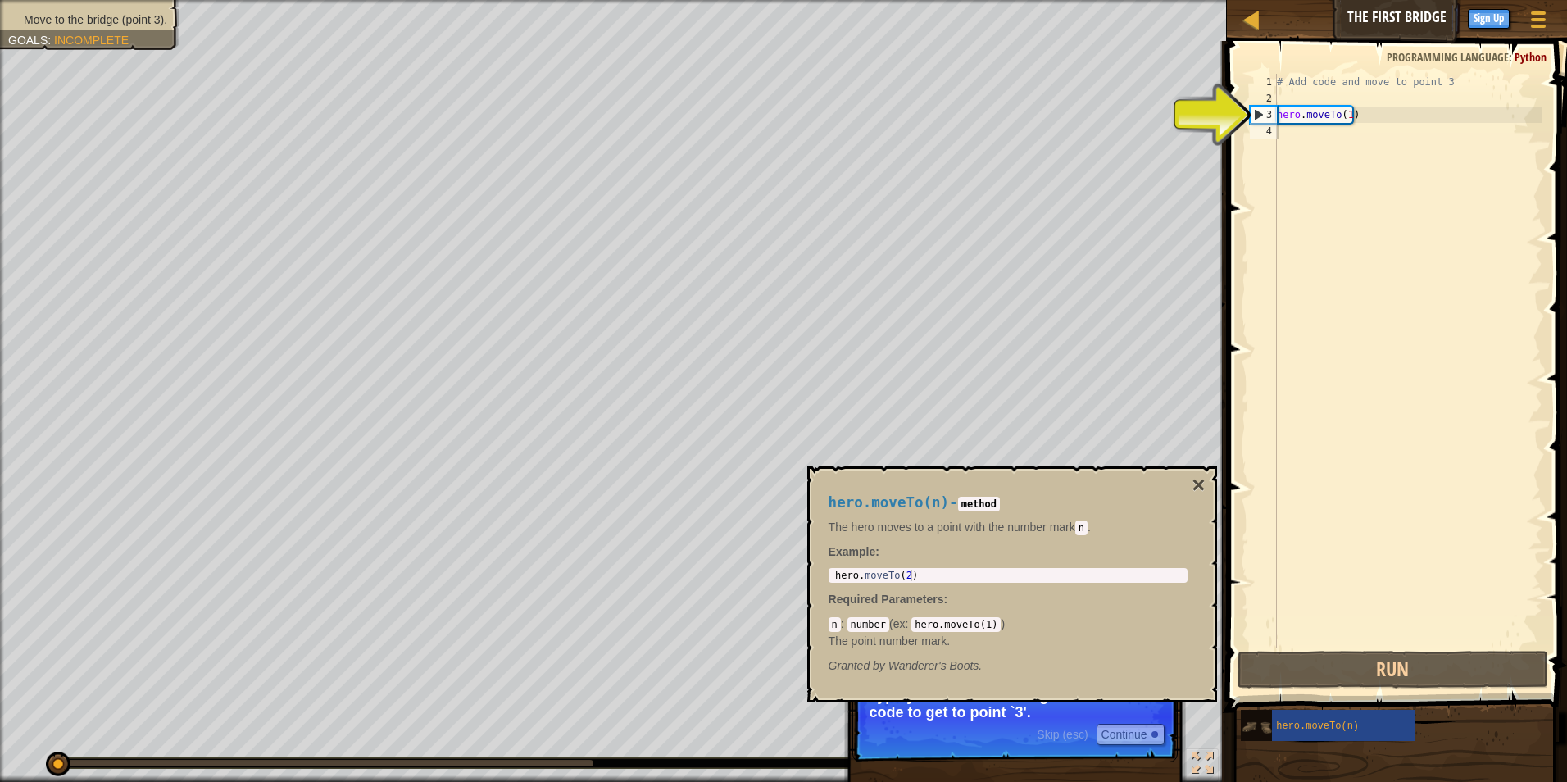
click at [1246, 732] on img at bounding box center [1255, 726] width 31 height 31
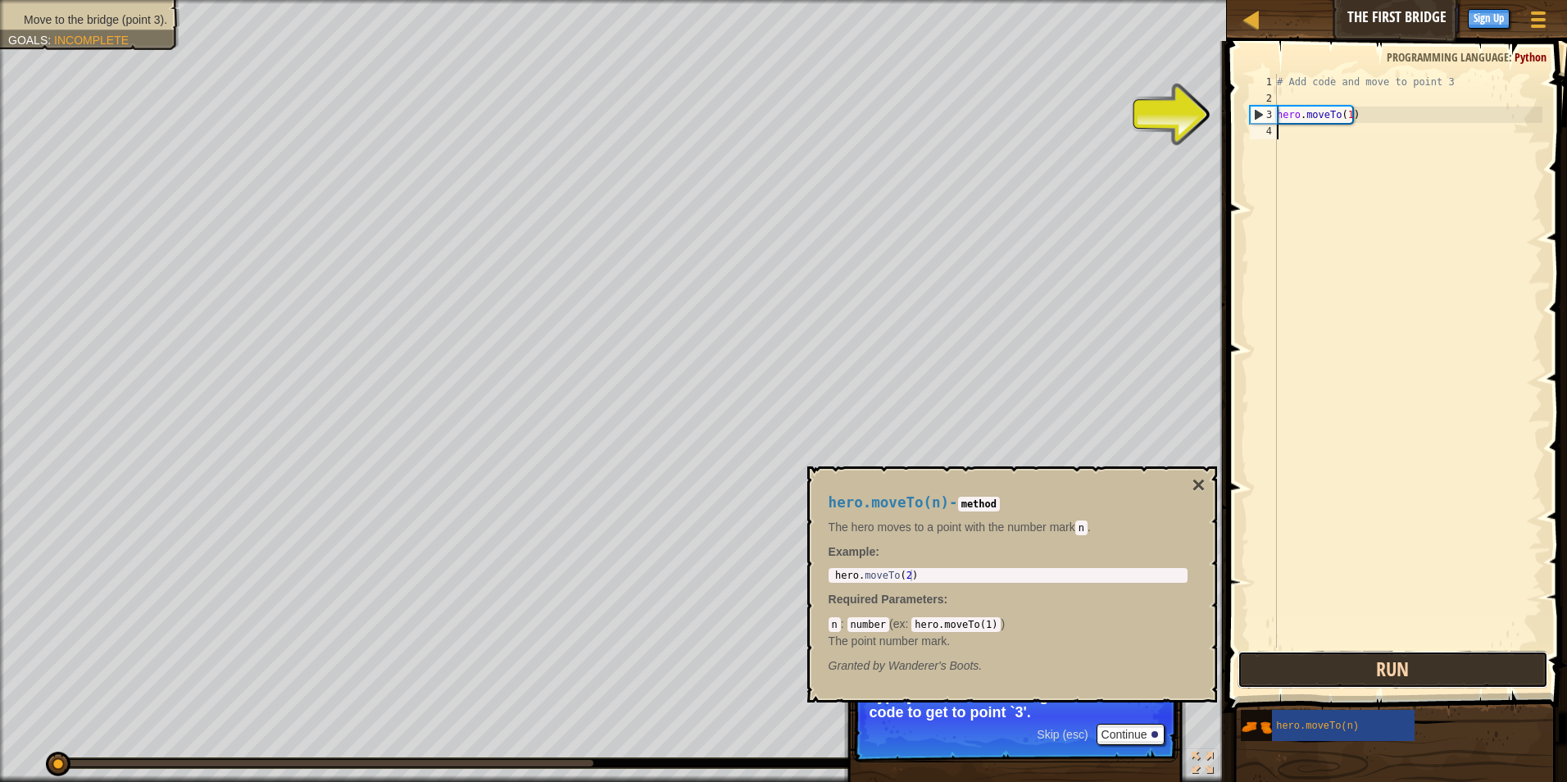
click at [1270, 683] on button "Run" at bounding box center [1392, 670] width 311 height 38
